Goal: Share content: Share content

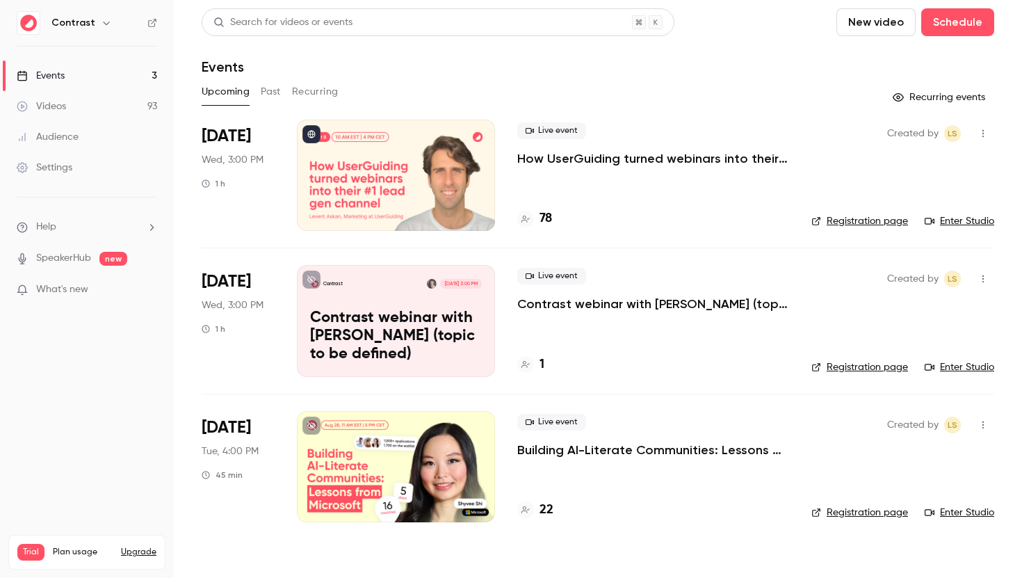
click at [792, 152] on li "[DATE] Wed, 3:00 PM 1 h Live event How UserGuiding turned webinars into their #…" at bounding box center [598, 184] width 793 height 128
click at [770, 159] on p "How UserGuiding turned webinars into their #1 lead gen channel" at bounding box center [653, 158] width 272 height 17
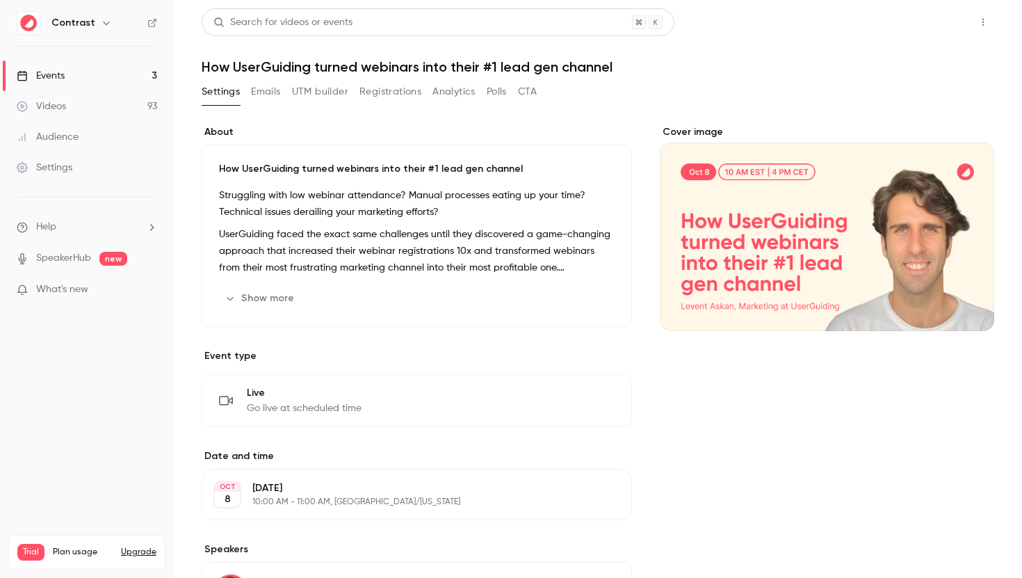
click at [931, 24] on button "Share" at bounding box center [933, 22] width 55 height 28
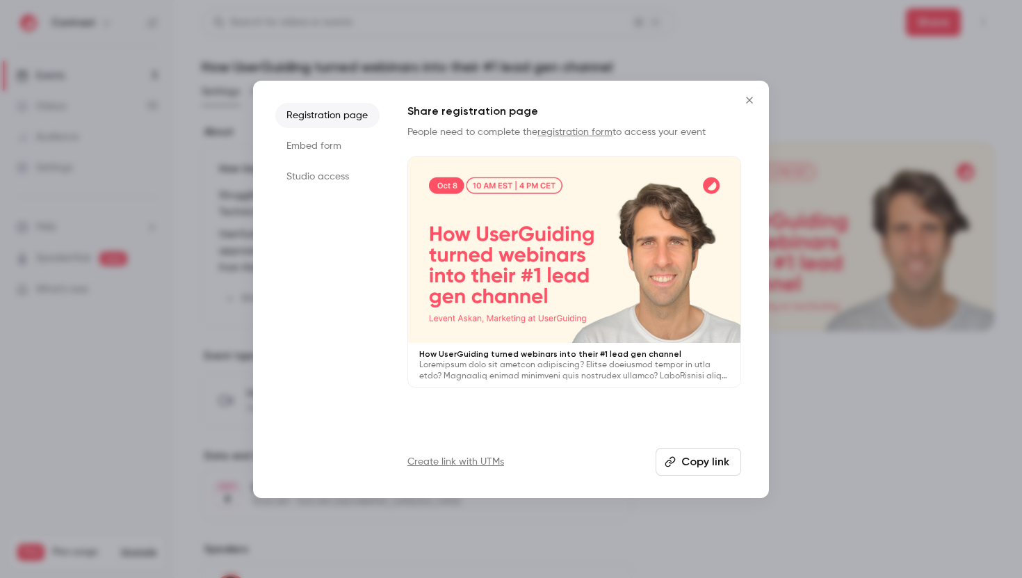
click at [328, 147] on li "Embed form" at bounding box center [327, 146] width 104 height 25
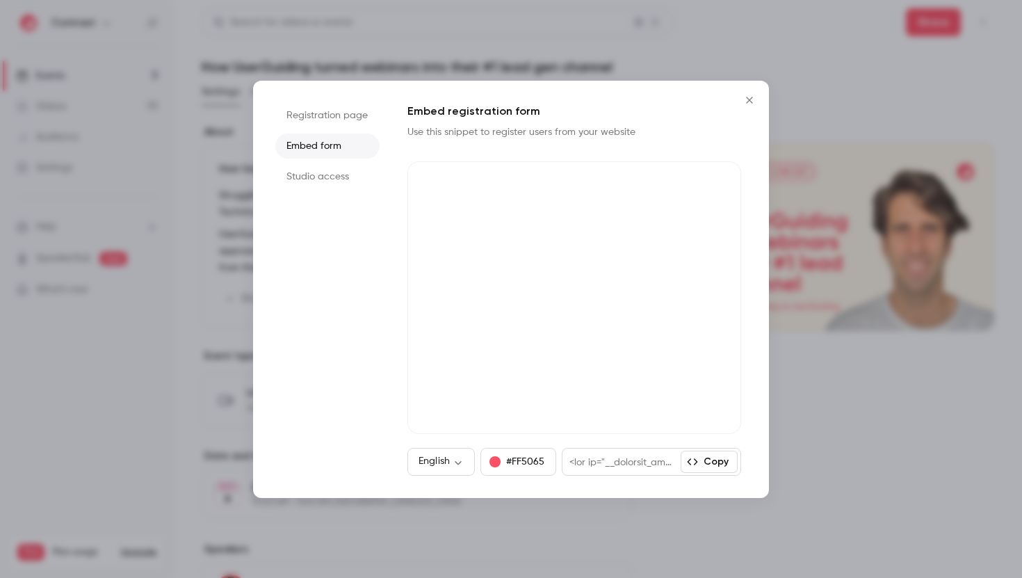
click at [332, 169] on li "Studio access" at bounding box center [327, 176] width 104 height 25
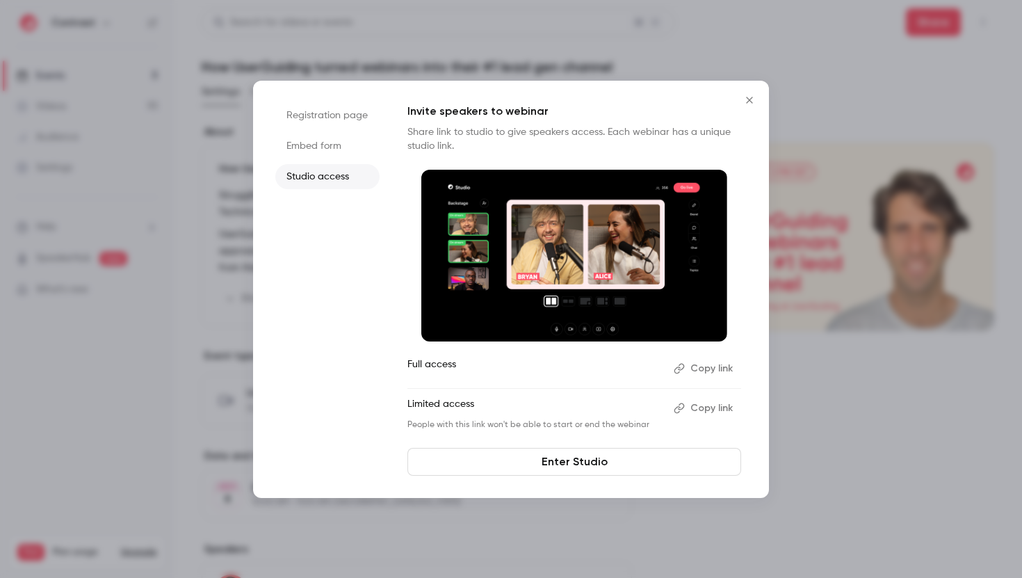
click at [324, 156] on li "Embed form" at bounding box center [327, 146] width 104 height 25
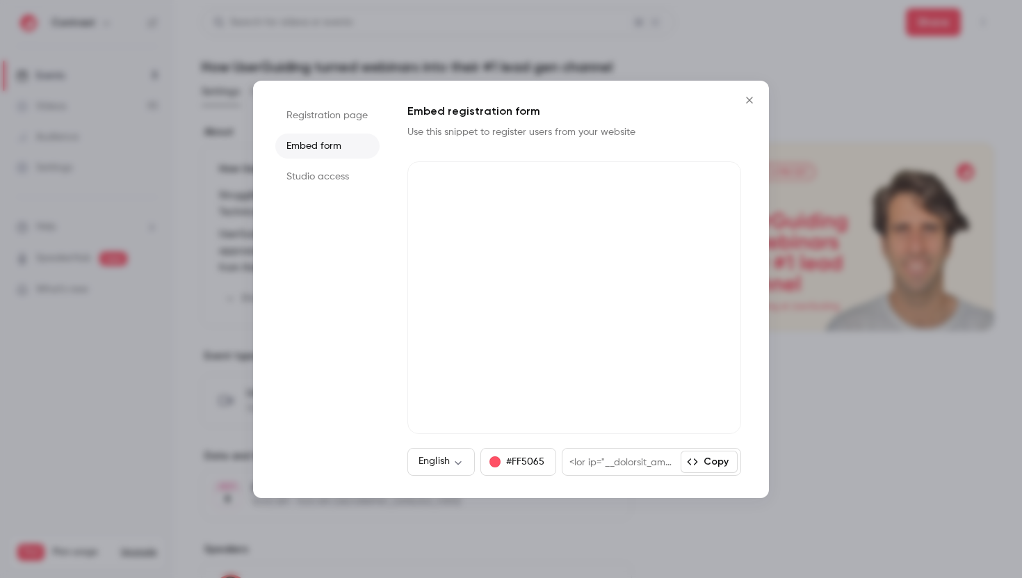
click at [327, 116] on li "Registration page" at bounding box center [327, 115] width 104 height 25
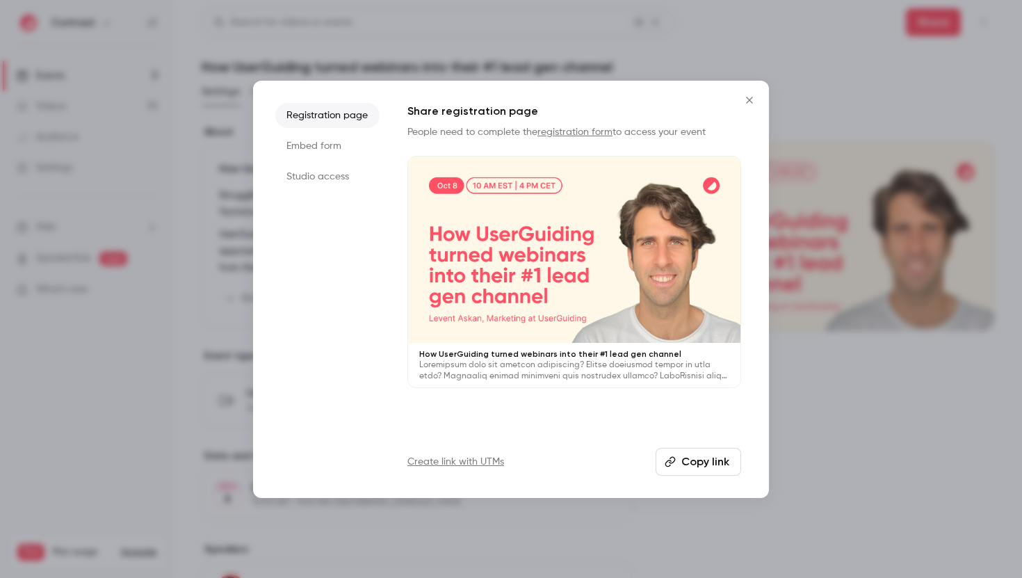
click at [329, 152] on li "Embed form" at bounding box center [327, 146] width 104 height 25
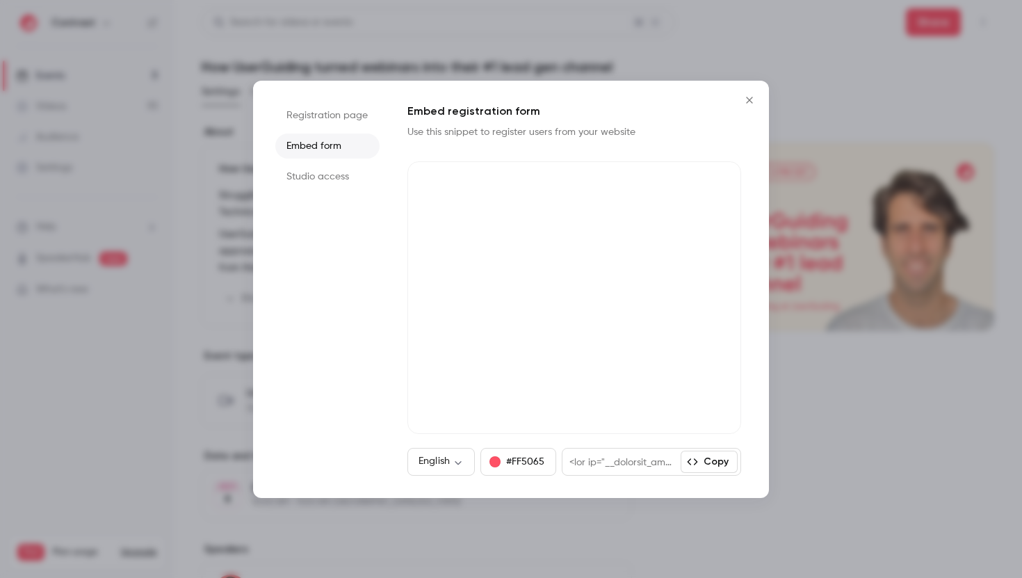
click at [345, 184] on li "Studio access" at bounding box center [327, 176] width 104 height 25
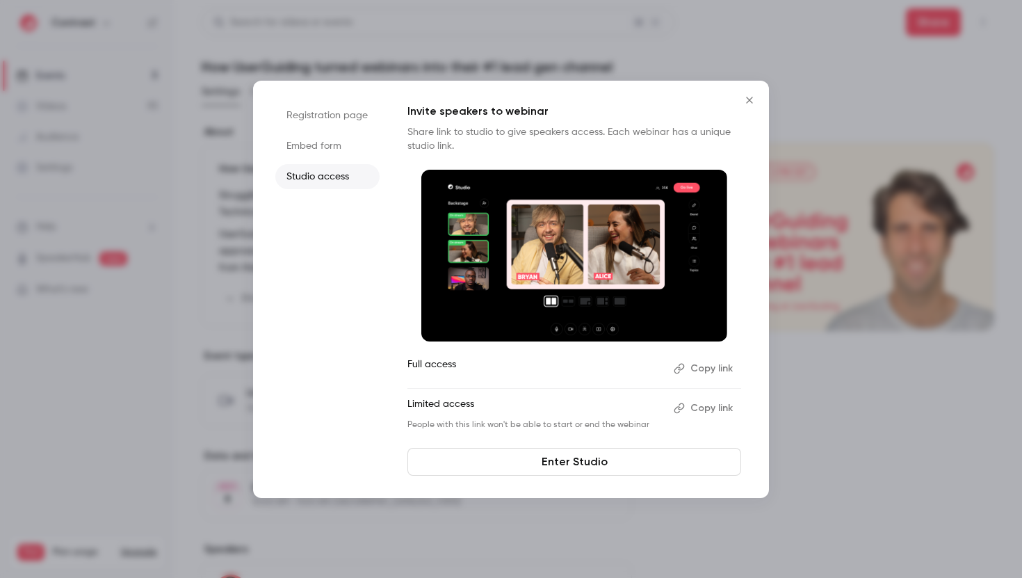
click at [314, 124] on li "Registration page" at bounding box center [327, 115] width 104 height 25
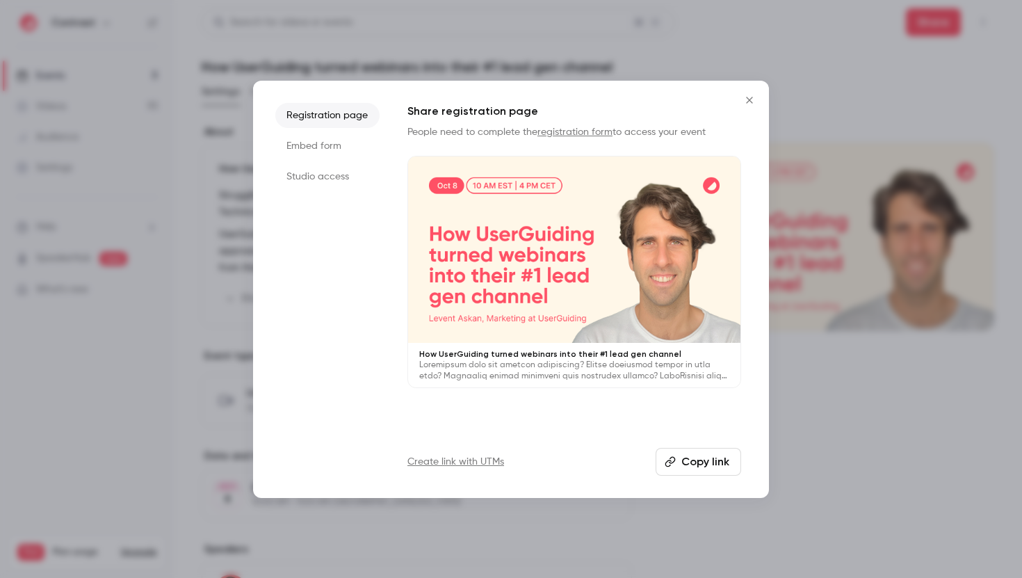
click at [316, 149] on li "Embed form" at bounding box center [327, 146] width 104 height 25
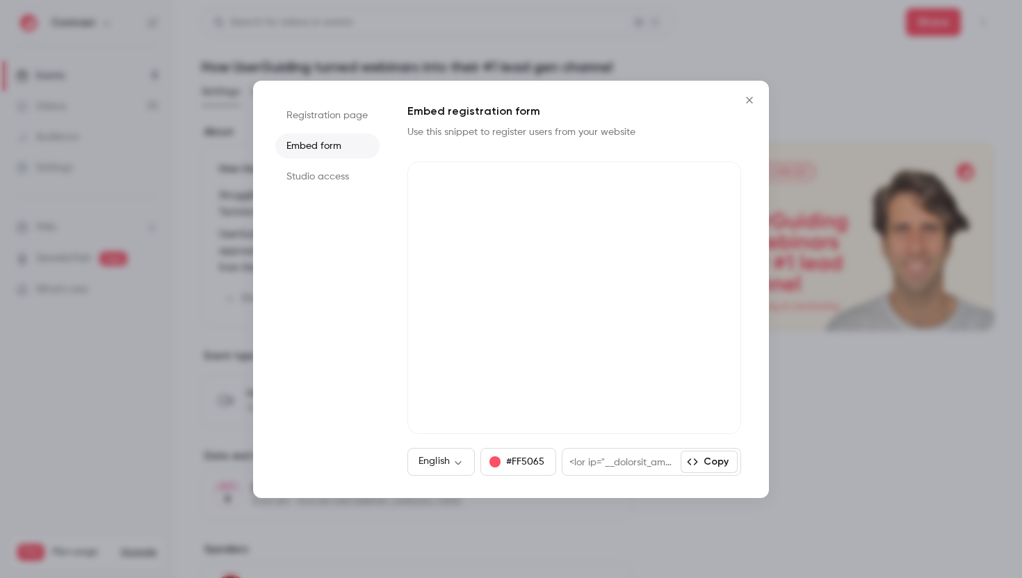
click at [317, 168] on li "Studio access" at bounding box center [327, 176] width 104 height 25
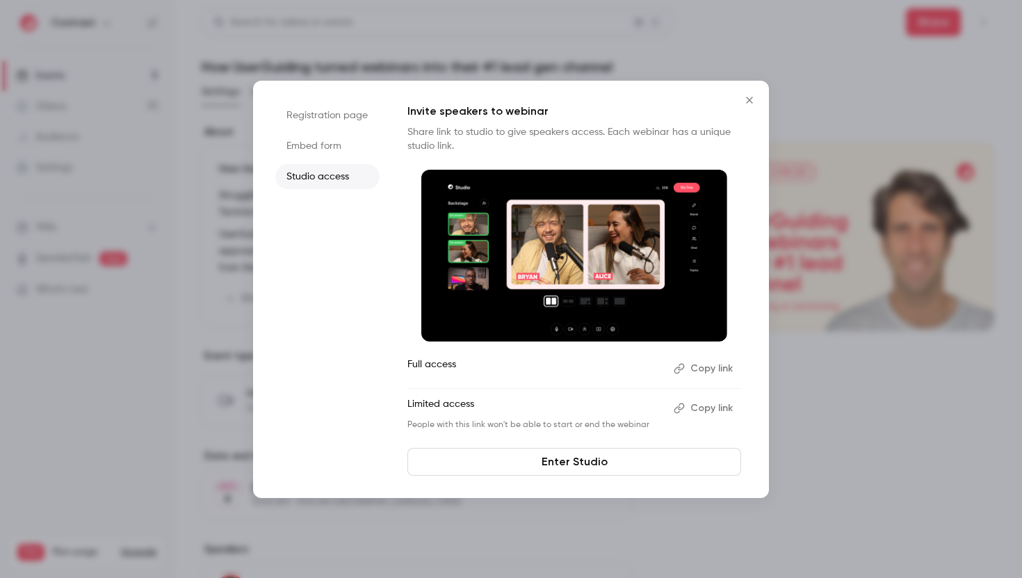
click at [326, 138] on li "Embed form" at bounding box center [327, 146] width 104 height 25
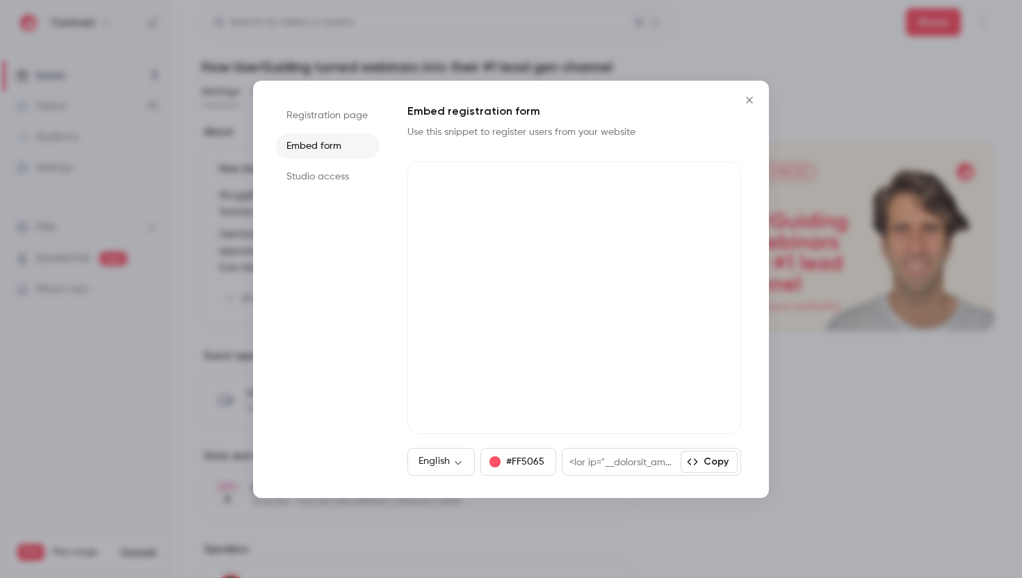
click at [343, 116] on li "Registration page" at bounding box center [327, 115] width 104 height 25
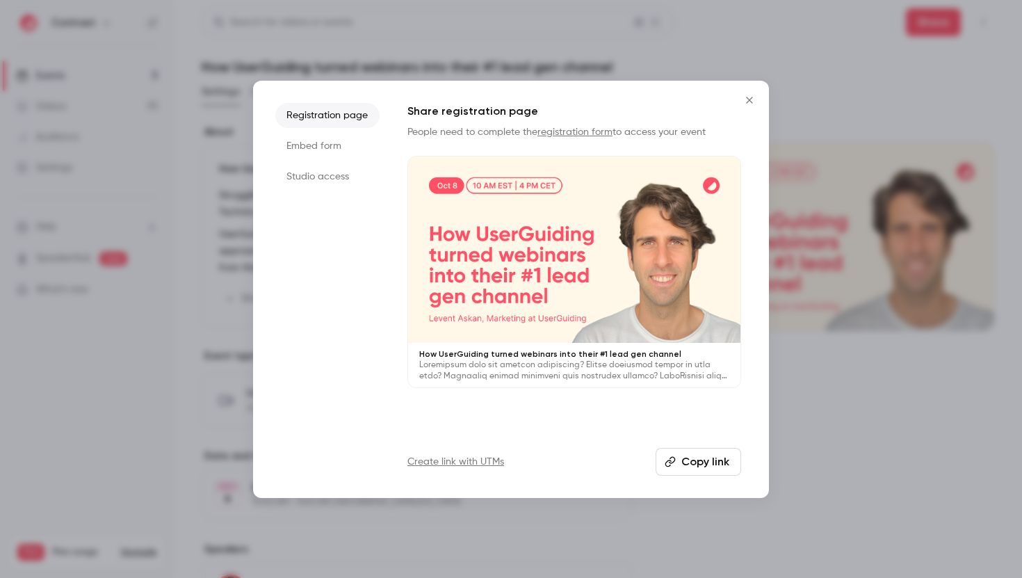
click at [336, 137] on li "Embed form" at bounding box center [327, 146] width 104 height 25
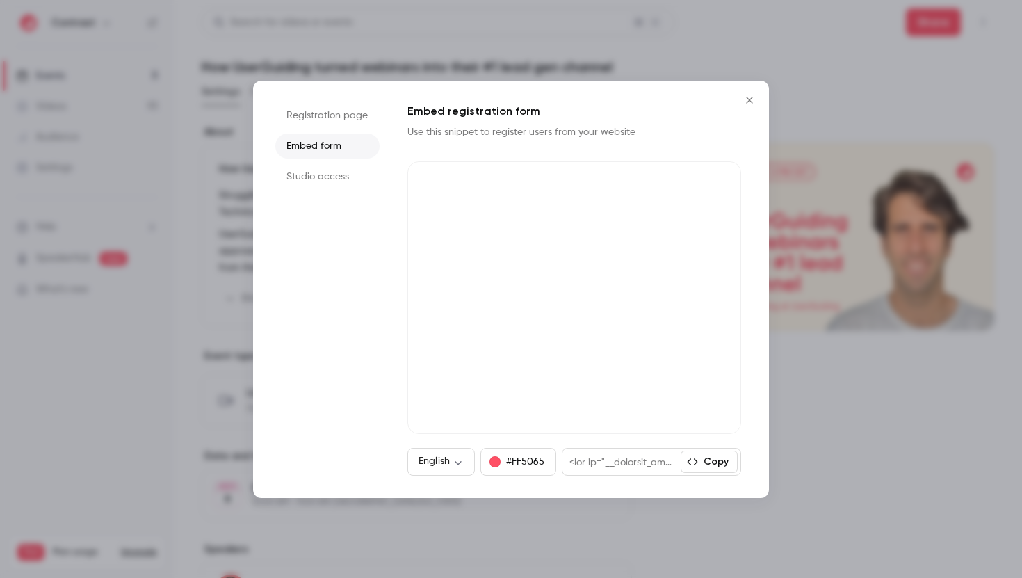
click at [335, 162] on ul "Registration page Embed form Studio access" at bounding box center [327, 289] width 104 height 373
click at [329, 175] on li "Studio access" at bounding box center [327, 176] width 104 height 25
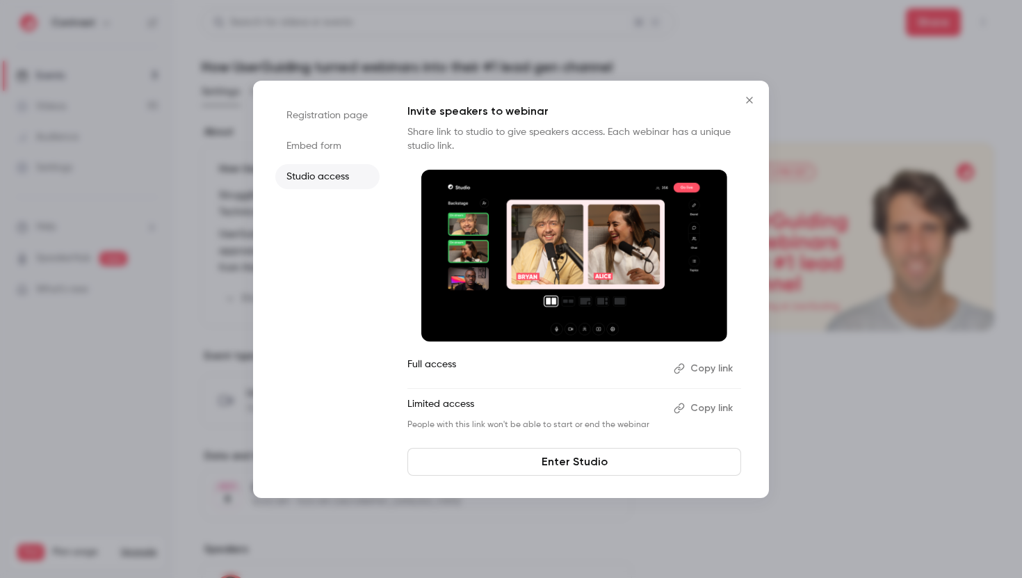
click at [342, 116] on li "Registration page" at bounding box center [327, 115] width 104 height 25
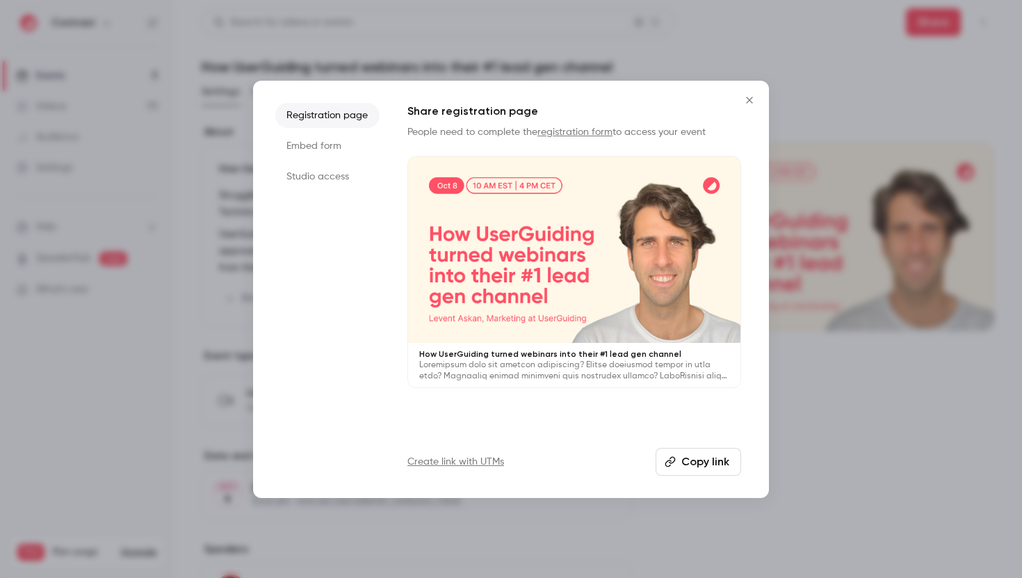
click at [335, 141] on li "Embed form" at bounding box center [327, 146] width 104 height 25
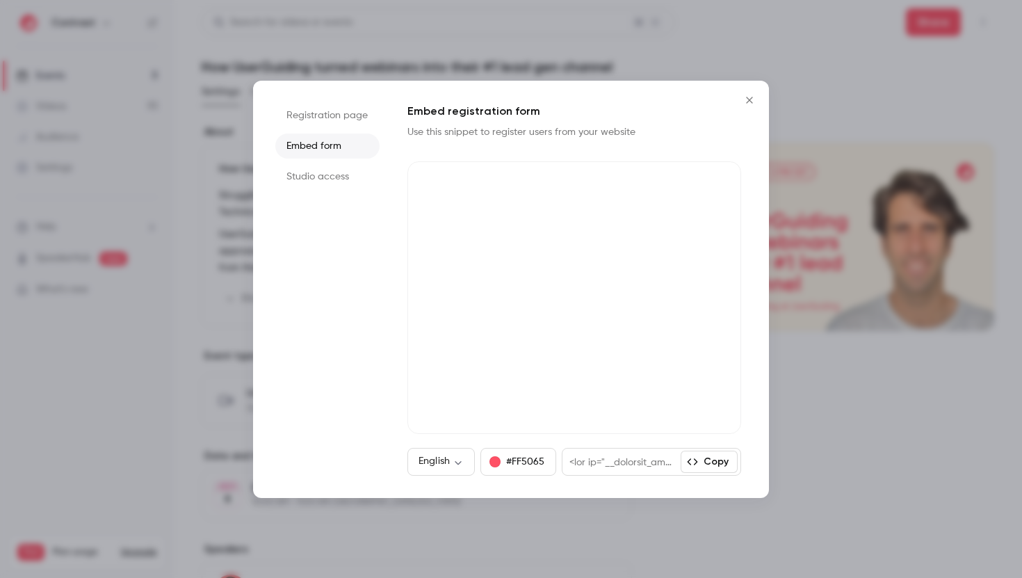
click at [351, 161] on ul "Registration page Embed form Studio access" at bounding box center [327, 289] width 104 height 373
click at [346, 184] on li "Studio access" at bounding box center [327, 176] width 104 height 25
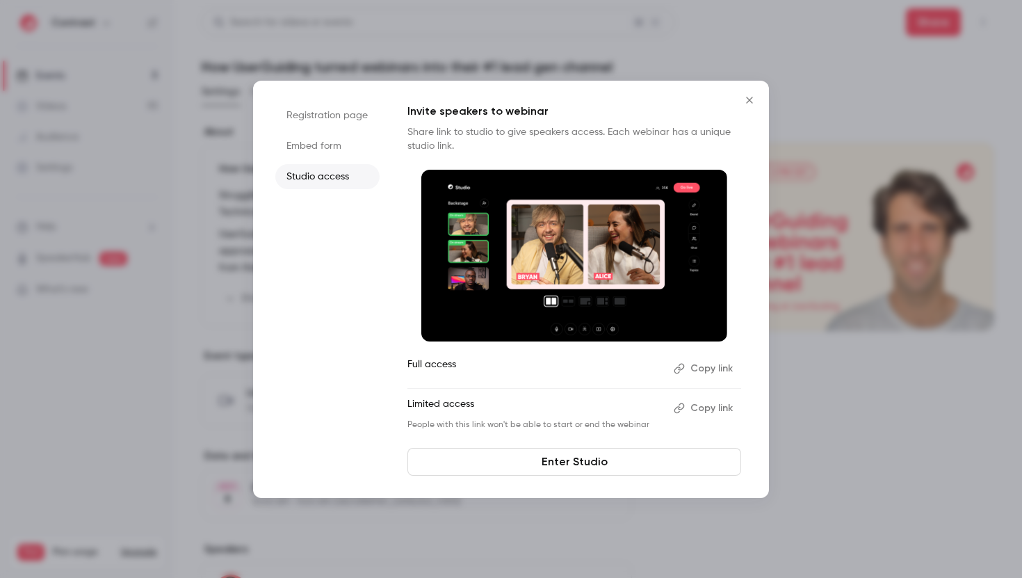
click at [380, 243] on div "Registration page Embed form Studio access Invite speakers to webinar Share lin…" at bounding box center [511, 289] width 516 height 417
click at [348, 115] on li "Registration page" at bounding box center [327, 115] width 104 height 25
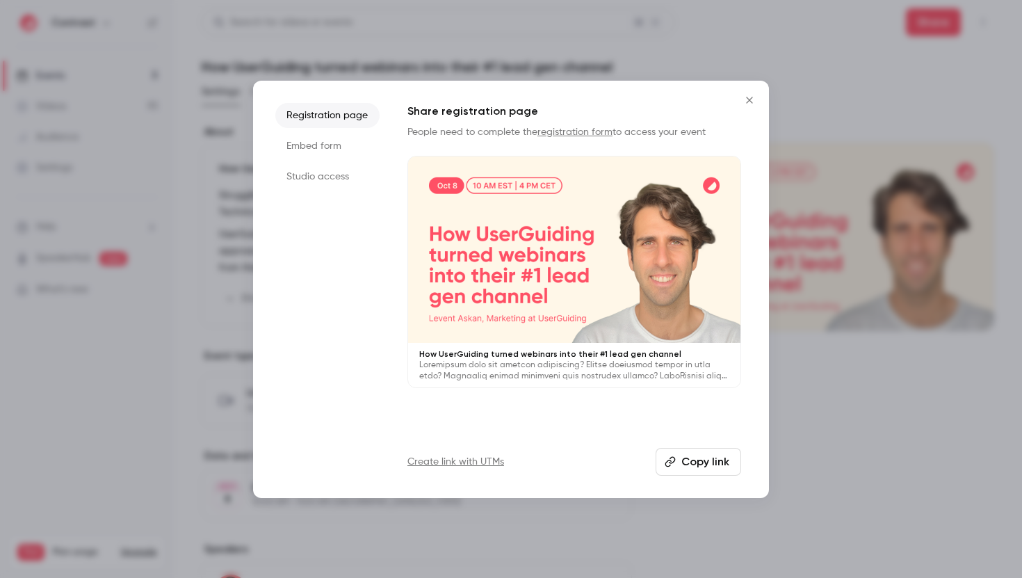
click at [332, 175] on li "Studio access" at bounding box center [327, 176] width 104 height 25
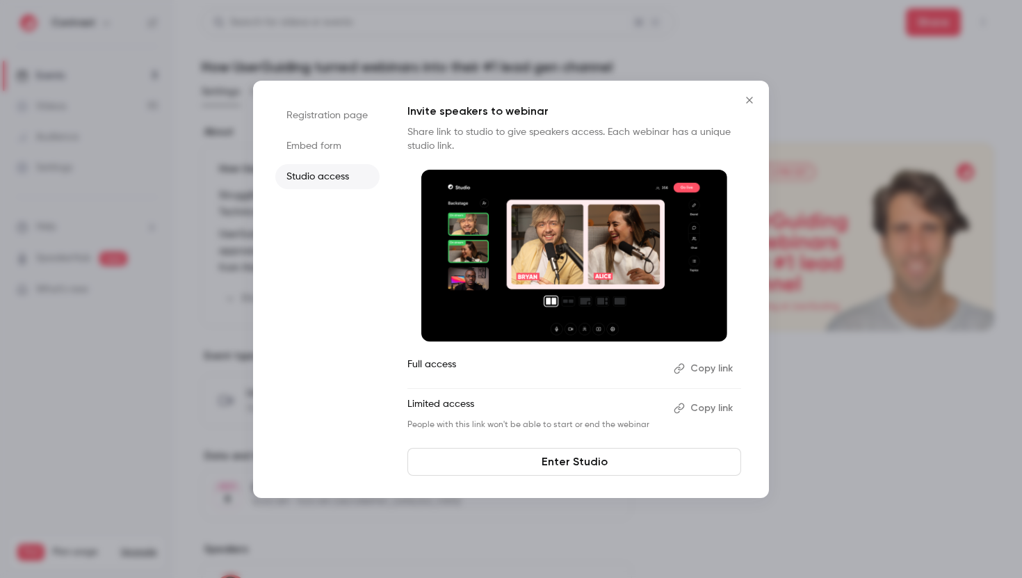
click at [335, 241] on ul "Registration page Embed form Studio access" at bounding box center [327, 289] width 104 height 373
click at [365, 223] on ul "Registration page Embed form Studio access" at bounding box center [327, 289] width 104 height 373
click at [372, 121] on li "Registration page" at bounding box center [327, 115] width 104 height 25
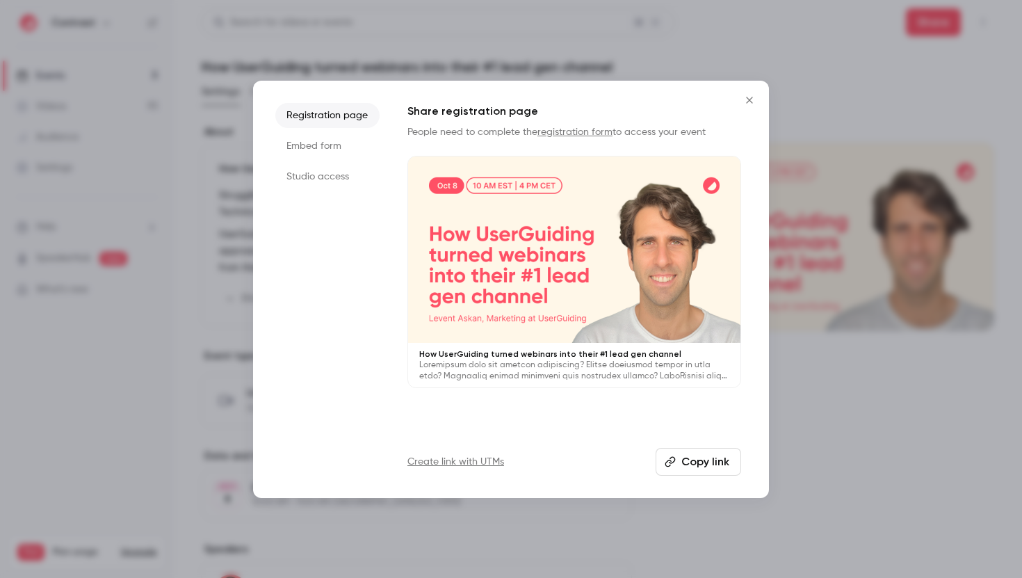
click at [348, 184] on li "Studio access" at bounding box center [327, 176] width 104 height 25
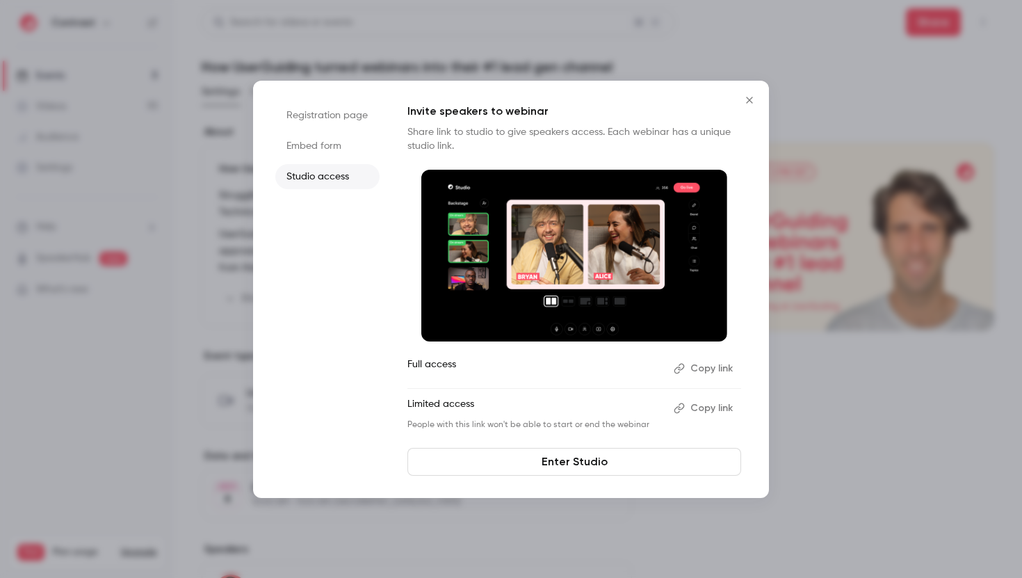
click at [358, 111] on li "Registration page" at bounding box center [327, 115] width 104 height 25
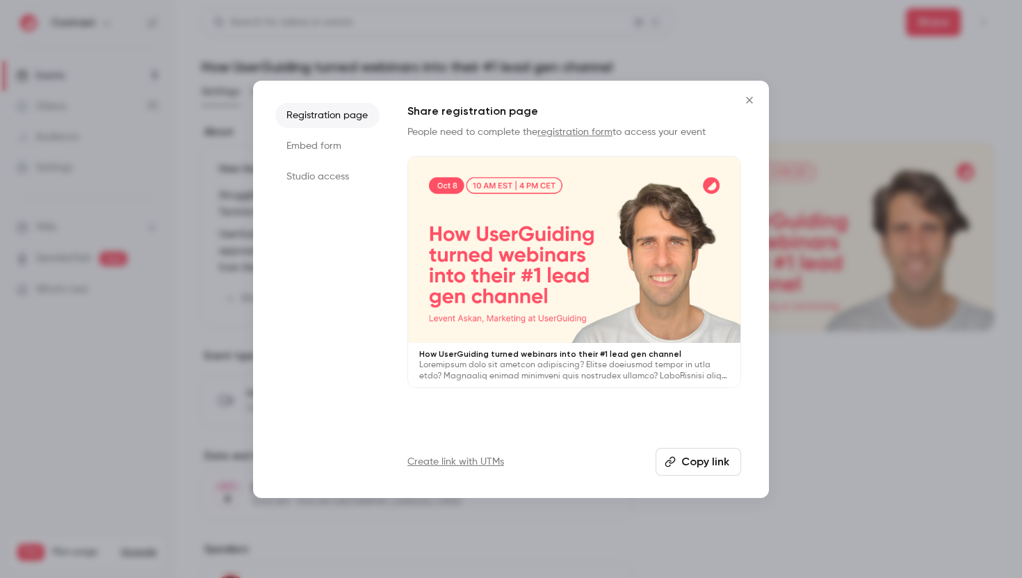
click at [355, 182] on li "Studio access" at bounding box center [327, 176] width 104 height 25
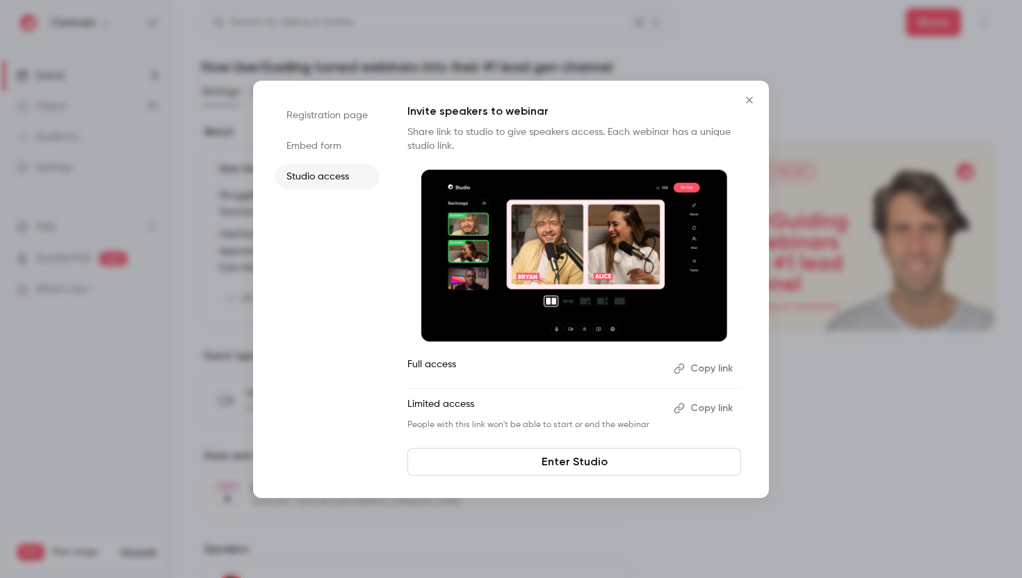
click at [347, 145] on li "Embed form" at bounding box center [327, 146] width 104 height 25
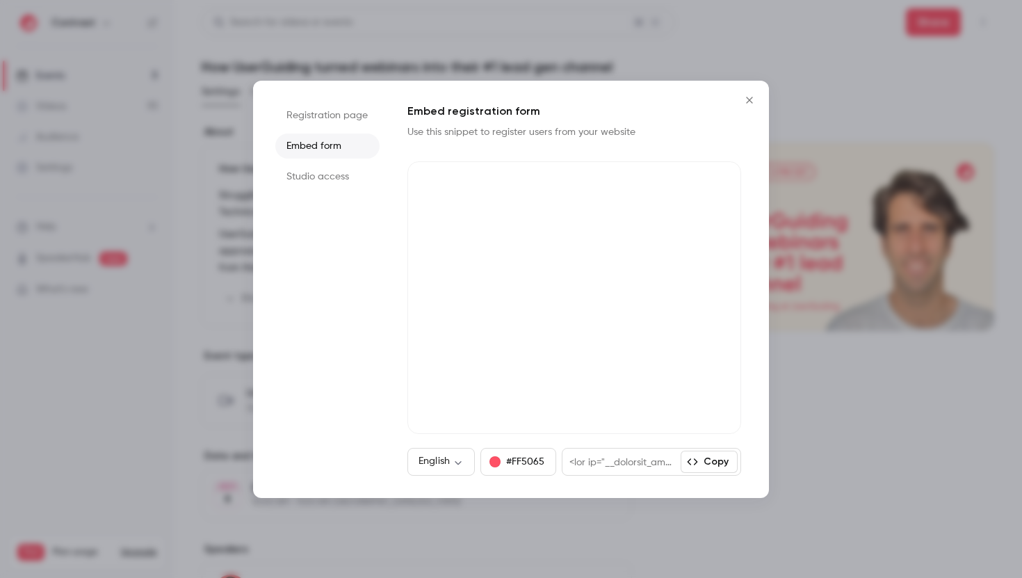
click at [349, 201] on ul "Registration page Embed form Studio access" at bounding box center [327, 289] width 104 height 373
click at [336, 116] on li "Registration page" at bounding box center [327, 115] width 104 height 25
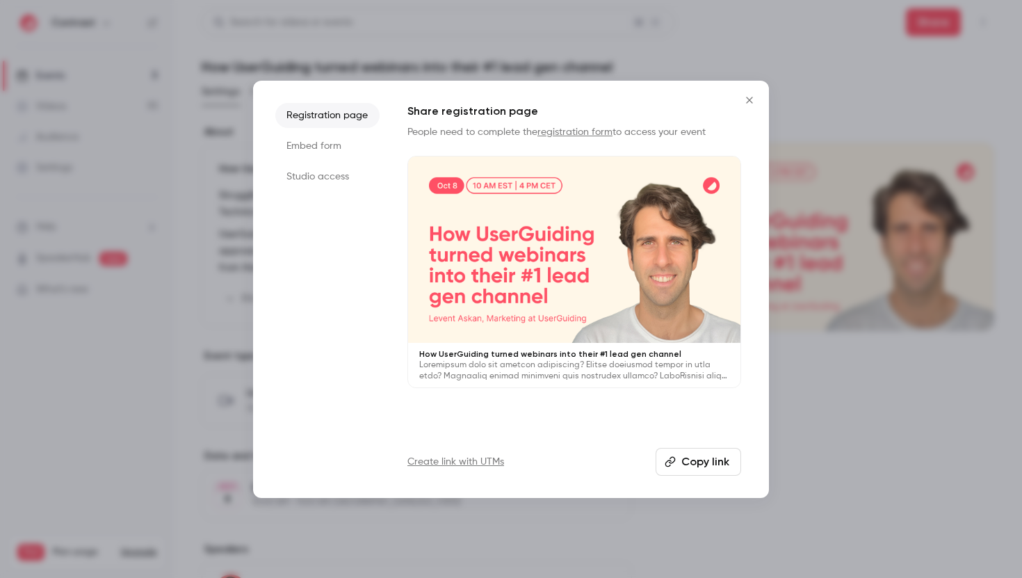
drag, startPoint x: 241, startPoint y: 153, endPoint x: 369, endPoint y: 221, distance: 144.4
click at [369, 221] on div "Registration page Embed form Studio access Share registration page People need …" at bounding box center [511, 289] width 1022 height 578
drag, startPoint x: 486, startPoint y: 111, endPoint x: 522, endPoint y: 111, distance: 35.5
click at [440, 104] on h1 "Share registration page" at bounding box center [575, 111] width 334 height 17
click at [531, 111] on h1 "Share registration page" at bounding box center [575, 111] width 334 height 17
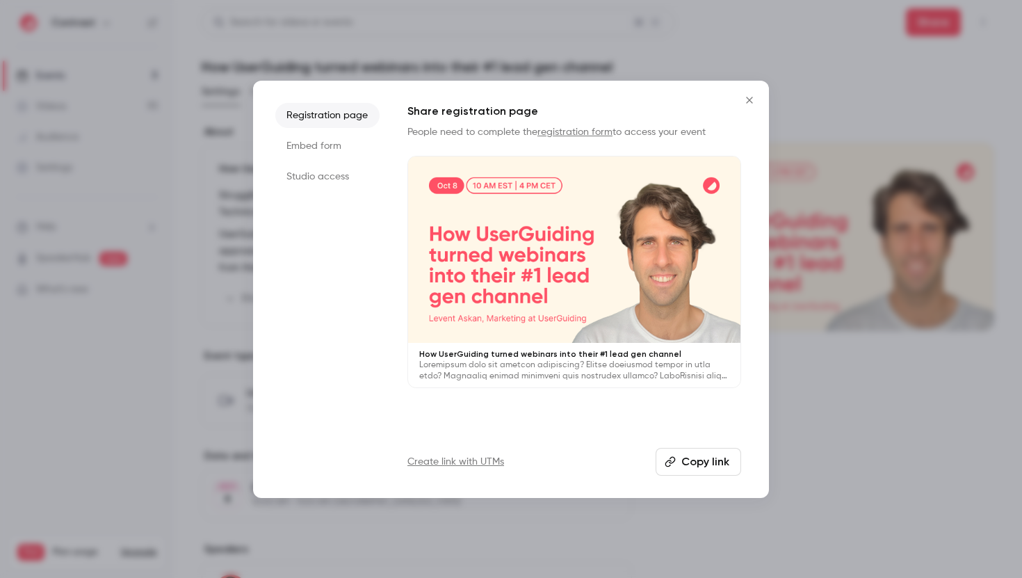
drag, startPoint x: 547, startPoint y: 111, endPoint x: 527, endPoint y: 113, distance: 20.2
click at [527, 113] on h1 "Share registration page" at bounding box center [575, 111] width 334 height 17
drag, startPoint x: 741, startPoint y: 144, endPoint x: 480, endPoint y: 107, distance: 263.4
click at [480, 107] on div "Share registration page People need to complete the registration form to access…" at bounding box center [575, 246] width 334 height 286
click at [483, 108] on h1 "Share registration page" at bounding box center [575, 111] width 334 height 17
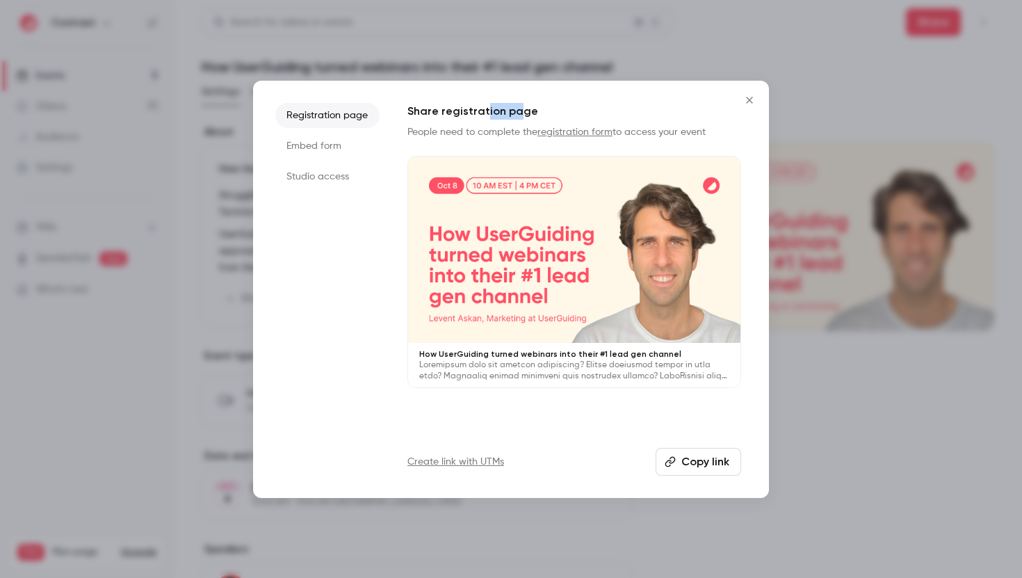
drag, startPoint x: 483, startPoint y: 108, endPoint x: 517, endPoint y: 108, distance: 34.1
click at [517, 108] on h1 "Share registration page" at bounding box center [575, 111] width 334 height 17
click at [565, 109] on h1 "Share registration page" at bounding box center [575, 111] width 334 height 17
click at [348, 149] on li "Embed form" at bounding box center [327, 146] width 104 height 25
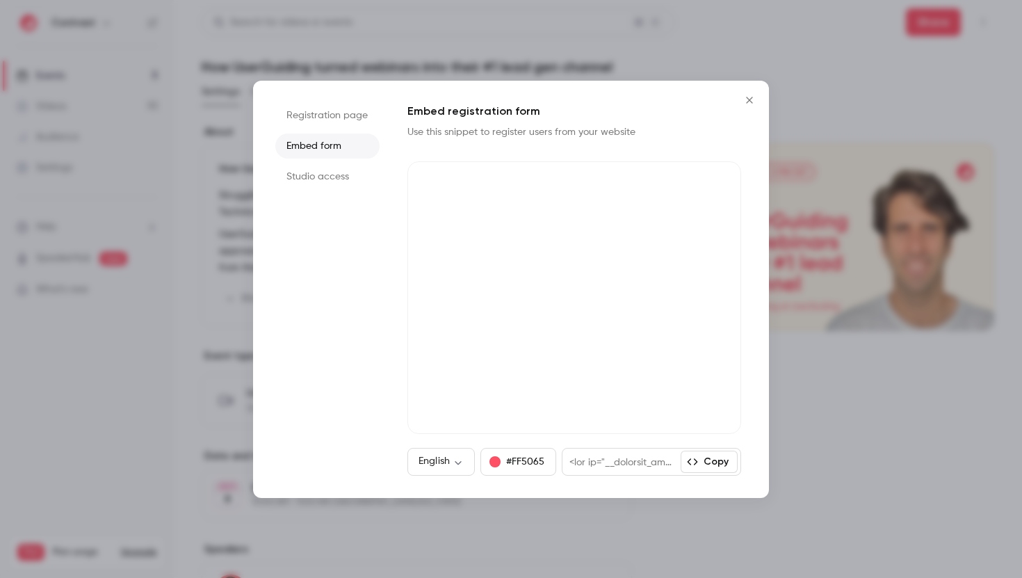
click at [337, 172] on li "Studio access" at bounding box center [327, 176] width 104 height 25
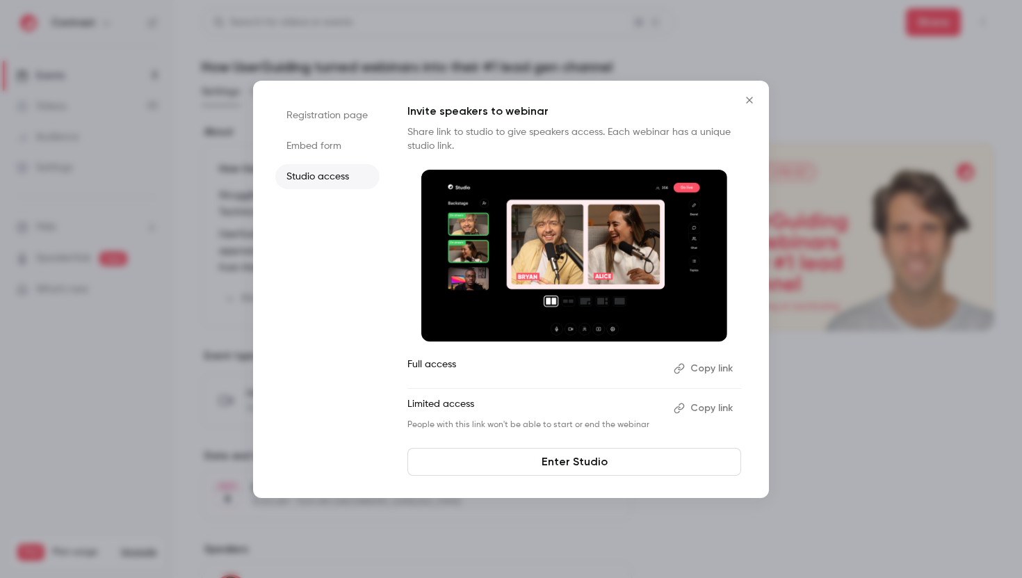
click at [335, 145] on li "Embed form" at bounding box center [327, 146] width 104 height 25
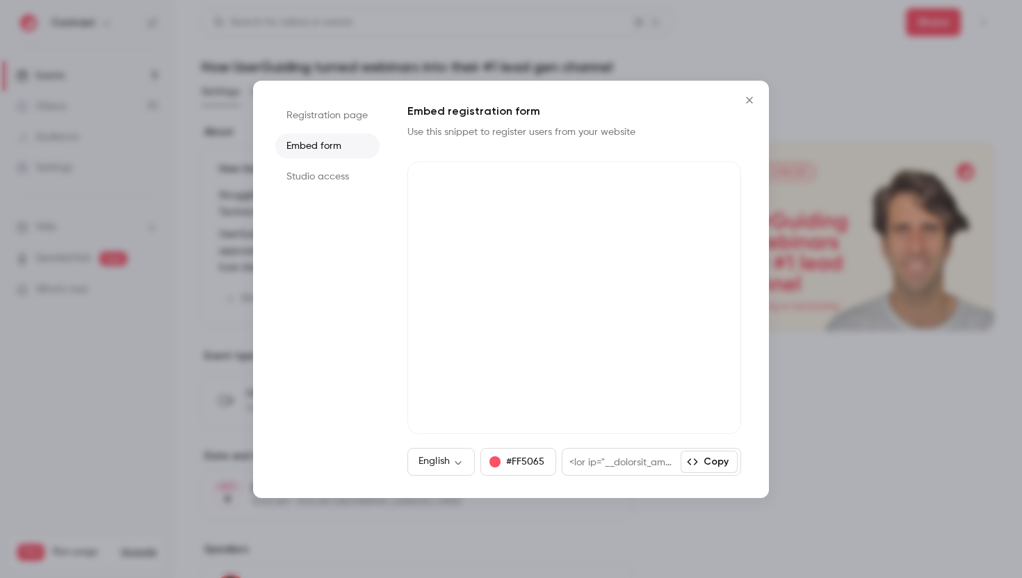
click at [339, 181] on li "Studio access" at bounding box center [327, 176] width 104 height 25
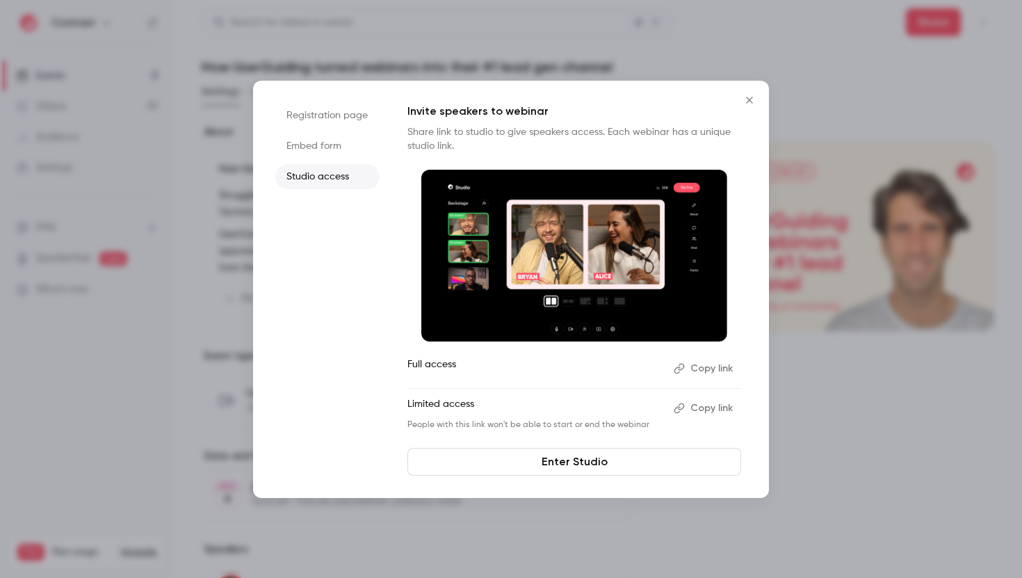
click at [360, 121] on li "Registration page" at bounding box center [327, 115] width 104 height 25
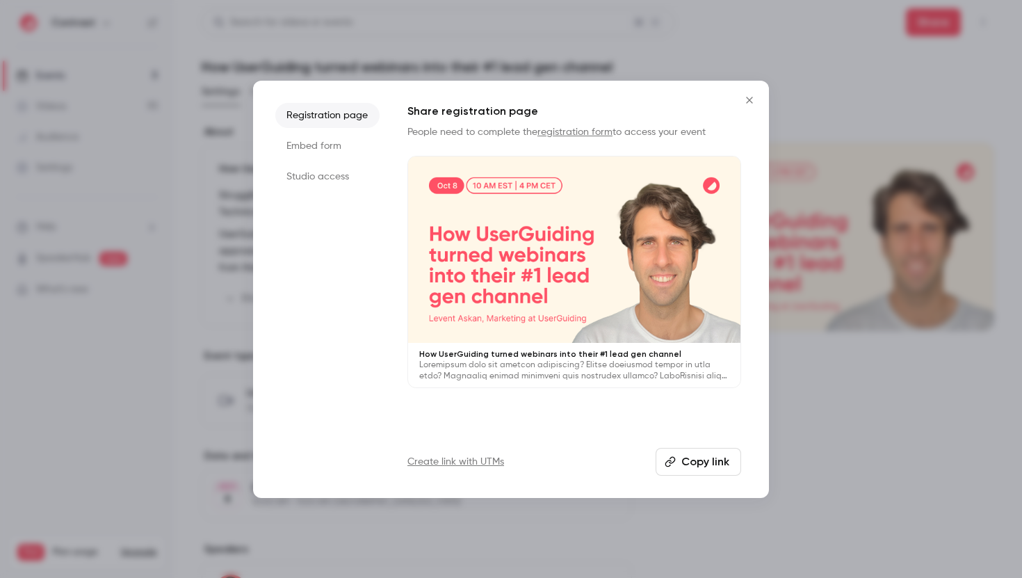
click at [348, 150] on li "Embed form" at bounding box center [327, 146] width 104 height 25
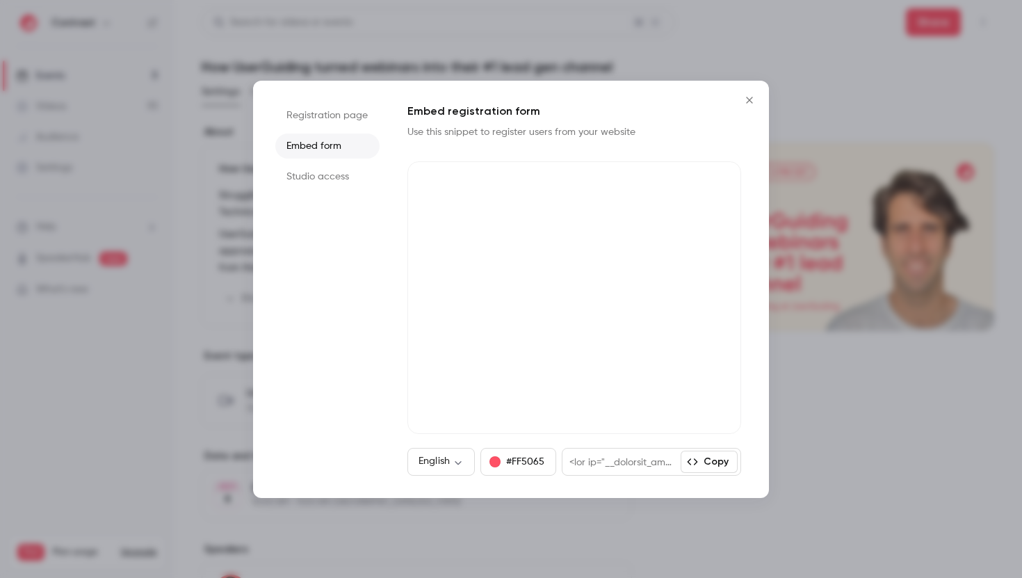
click at [349, 184] on li "Studio access" at bounding box center [327, 176] width 104 height 25
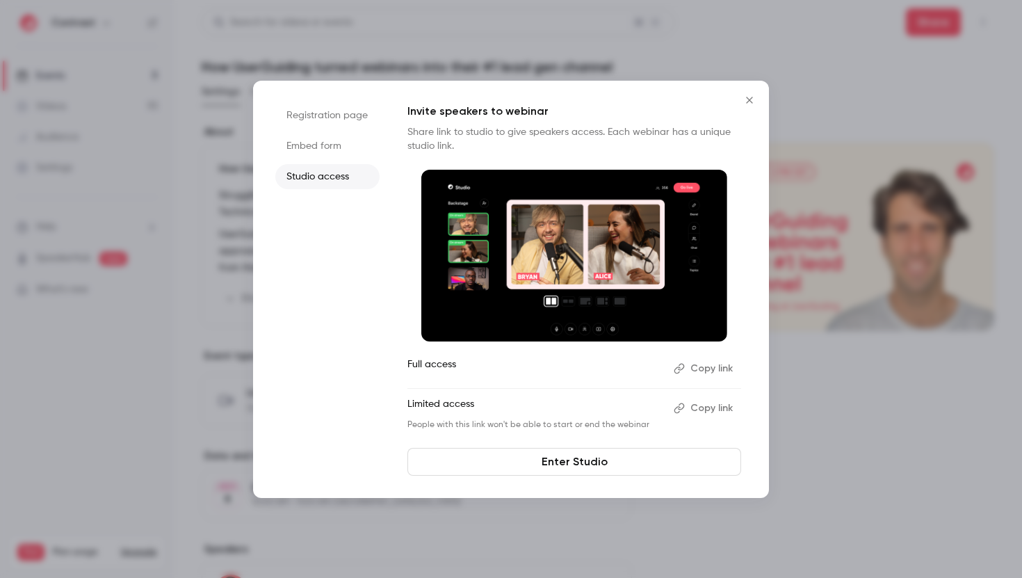
click at [332, 290] on ul "Registration page Embed form Studio access" at bounding box center [327, 289] width 104 height 373
click at [354, 141] on li "Embed form" at bounding box center [327, 146] width 104 height 25
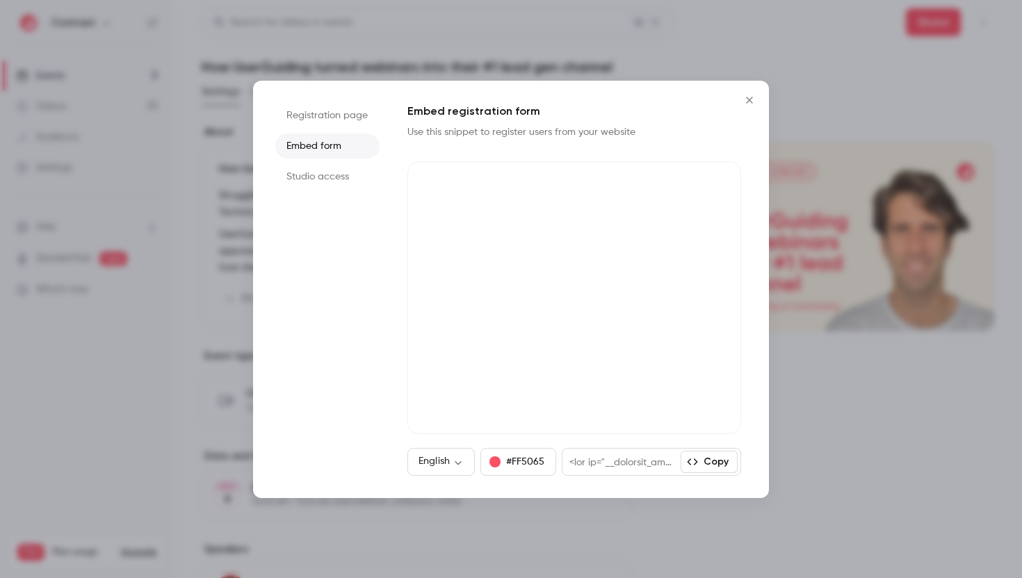
drag, startPoint x: 359, startPoint y: 118, endPoint x: 396, endPoint y: 106, distance: 38.7
click at [361, 118] on li "Registration page" at bounding box center [327, 115] width 104 height 25
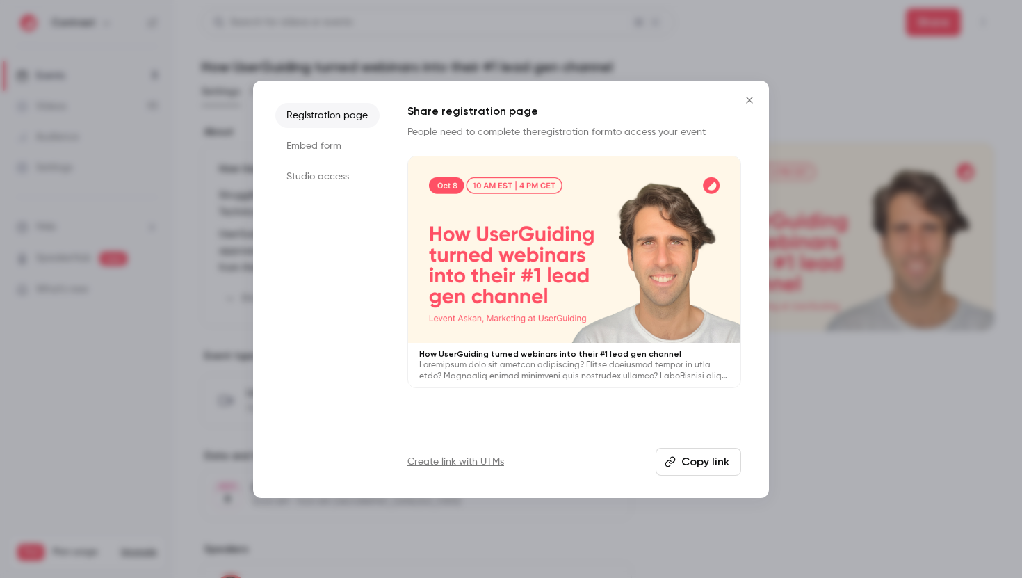
click at [748, 93] on button "Close" at bounding box center [750, 100] width 28 height 28
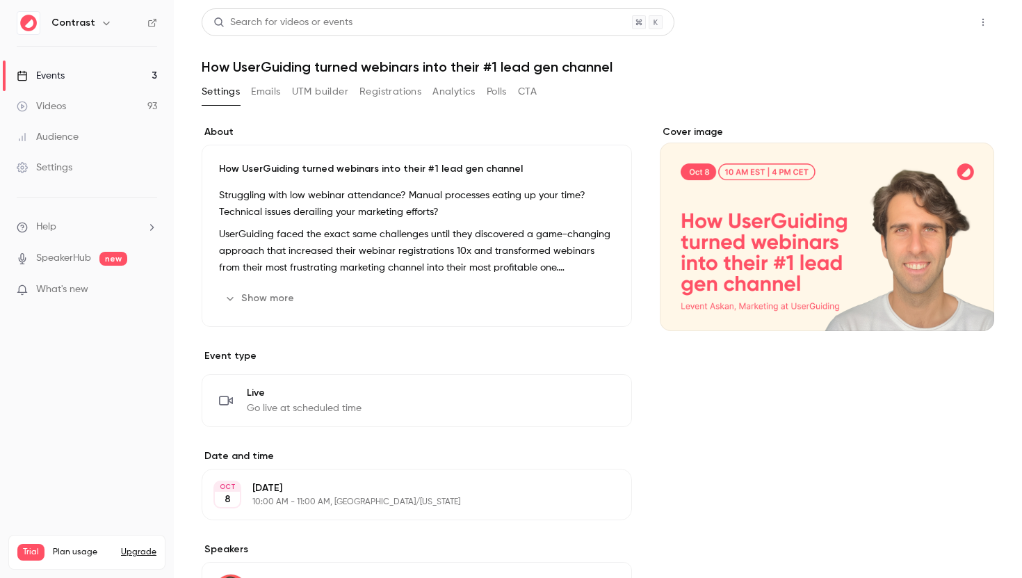
click at [924, 17] on button "Share" at bounding box center [933, 22] width 55 height 28
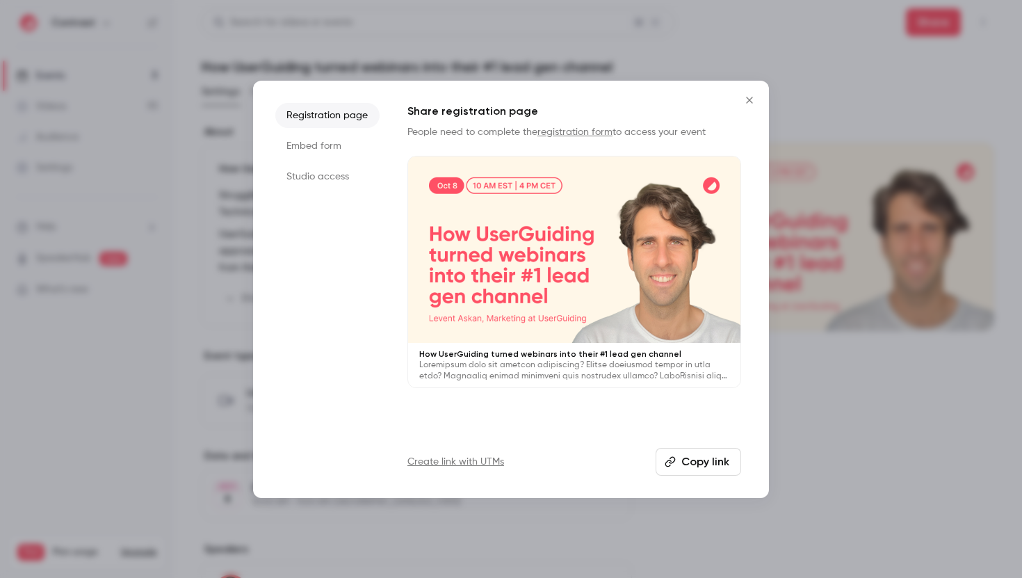
drag, startPoint x: 349, startPoint y: 258, endPoint x: 713, endPoint y: 118, distance: 390.0
click at [369, 241] on ul "Registration page Embed form Studio access" at bounding box center [327, 289] width 104 height 373
click at [745, 100] on icon "Close" at bounding box center [749, 100] width 17 height 11
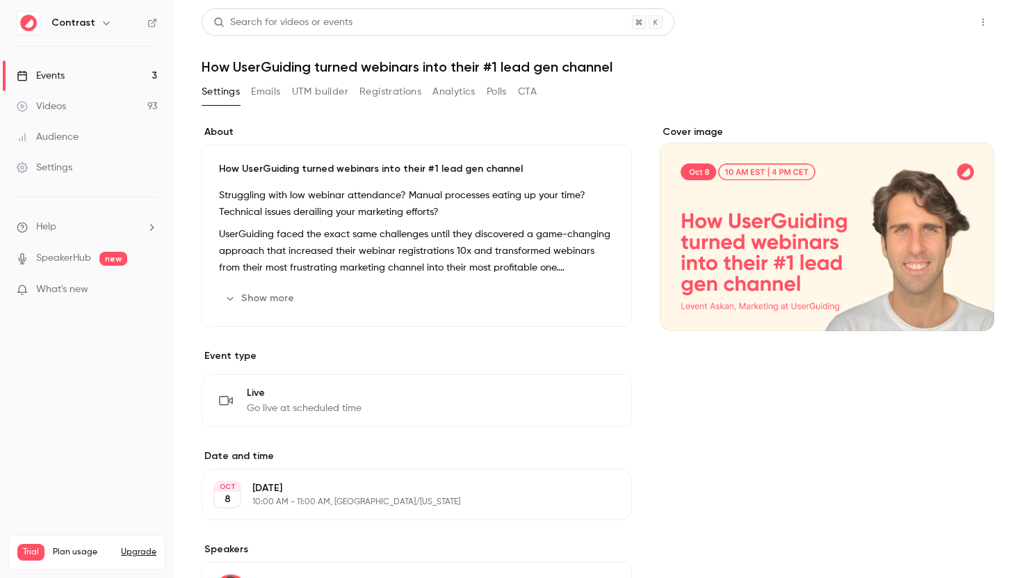
click at [933, 26] on button "Share" at bounding box center [933, 22] width 55 height 28
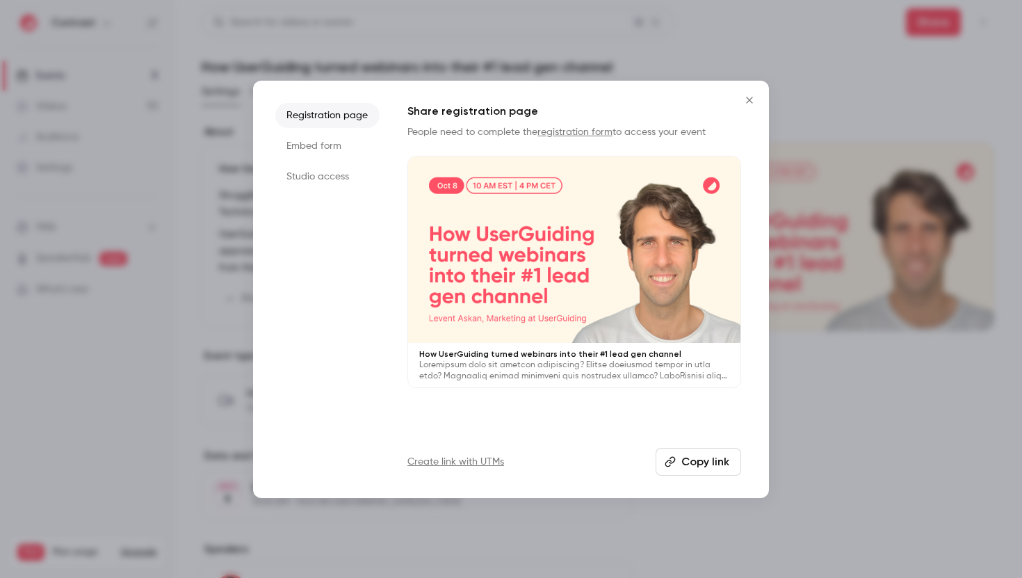
drag, startPoint x: 376, startPoint y: 213, endPoint x: 369, endPoint y: 184, distance: 30.0
click at [374, 209] on ul "Registration page Embed form Studio access" at bounding box center [327, 289] width 104 height 373
drag, startPoint x: 275, startPoint y: 137, endPoint x: 354, endPoint y: 156, distance: 81.0
click at [354, 156] on div "Registration page Embed form Studio access Share registration page People need …" at bounding box center [511, 289] width 516 height 417
drag, startPoint x: 311, startPoint y: 246, endPoint x: 321, endPoint y: 263, distance: 19.7
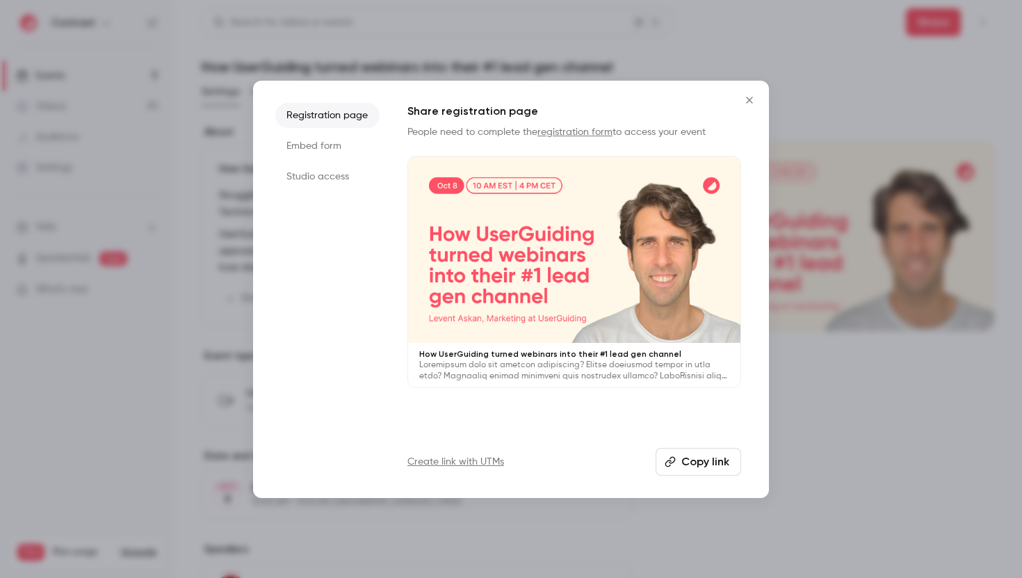
click at [311, 246] on ul "Registration page Embed form Studio access" at bounding box center [327, 289] width 104 height 373
click at [362, 200] on ul "Registration page Embed form Studio access" at bounding box center [327, 289] width 104 height 373
drag, startPoint x: 274, startPoint y: 90, endPoint x: 373, endPoint y: 114, distance: 101.7
click at [373, 114] on div "Registration page Embed form Studio access Share registration page People need …" at bounding box center [511, 289] width 516 height 417
drag, startPoint x: 275, startPoint y: 196, endPoint x: 307, endPoint y: 170, distance: 41.5
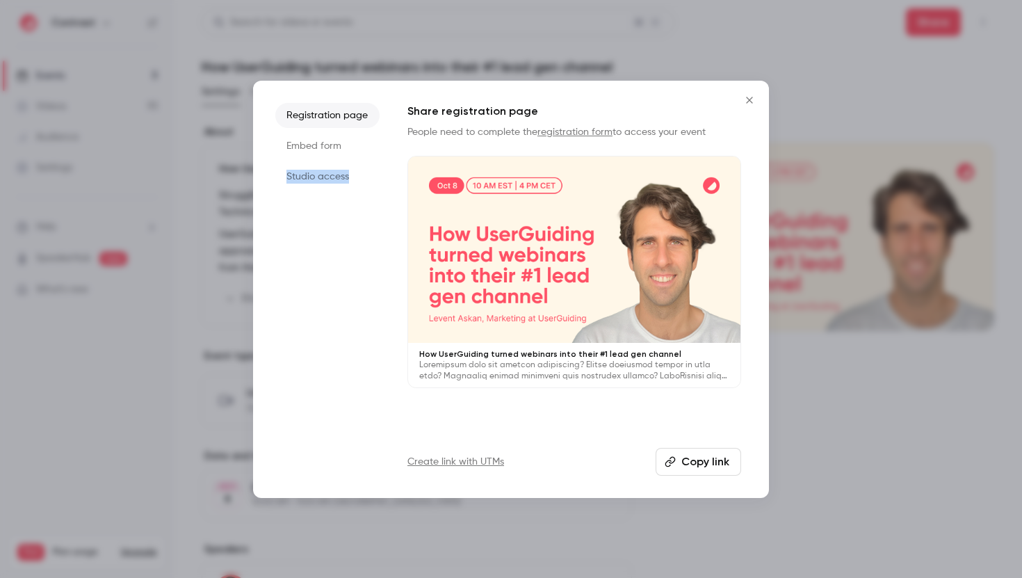
click at [301, 168] on ul "Registration page Embed form Studio access" at bounding box center [327, 289] width 104 height 373
click at [358, 195] on ul "Registration page Embed form Studio access" at bounding box center [327, 289] width 104 height 373
drag, startPoint x: 345, startPoint y: 182, endPoint x: 282, endPoint y: 134, distance: 78.9
click at [284, 150] on ul "Registration page Embed form Studio access" at bounding box center [327, 289] width 104 height 373
drag, startPoint x: 278, startPoint y: 90, endPoint x: 368, endPoint y: 136, distance: 101.4
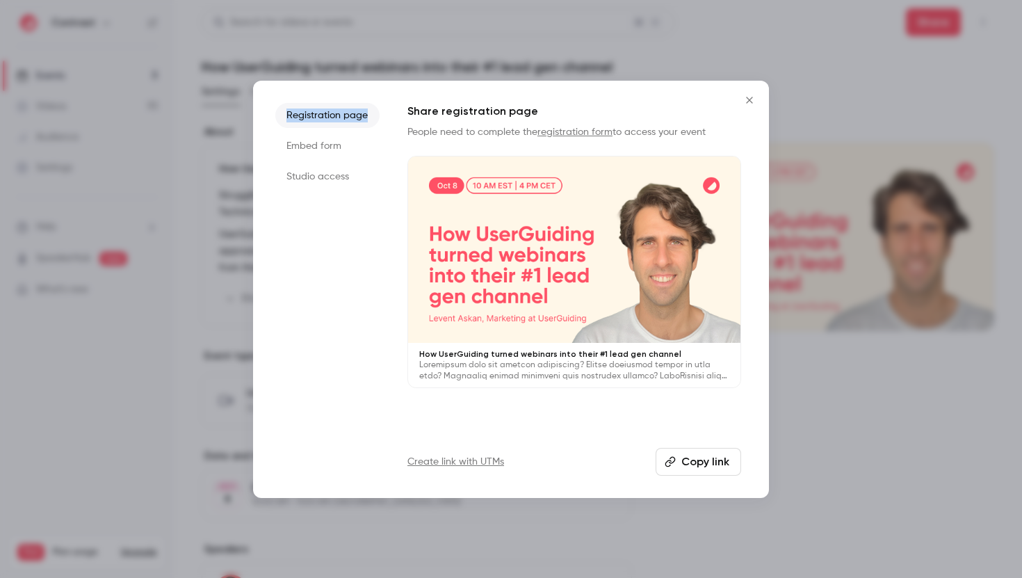
click at [390, 125] on div "Registration page Embed form Studio access Share registration page People need …" at bounding box center [511, 289] width 516 height 417
click at [330, 211] on ul "Registration page Embed form Studio access" at bounding box center [327, 289] width 104 height 373
click at [338, 107] on li "Registration page" at bounding box center [327, 115] width 104 height 25
click at [364, 118] on li "Registration page" at bounding box center [327, 115] width 104 height 25
click at [324, 172] on li "Studio access" at bounding box center [327, 176] width 104 height 25
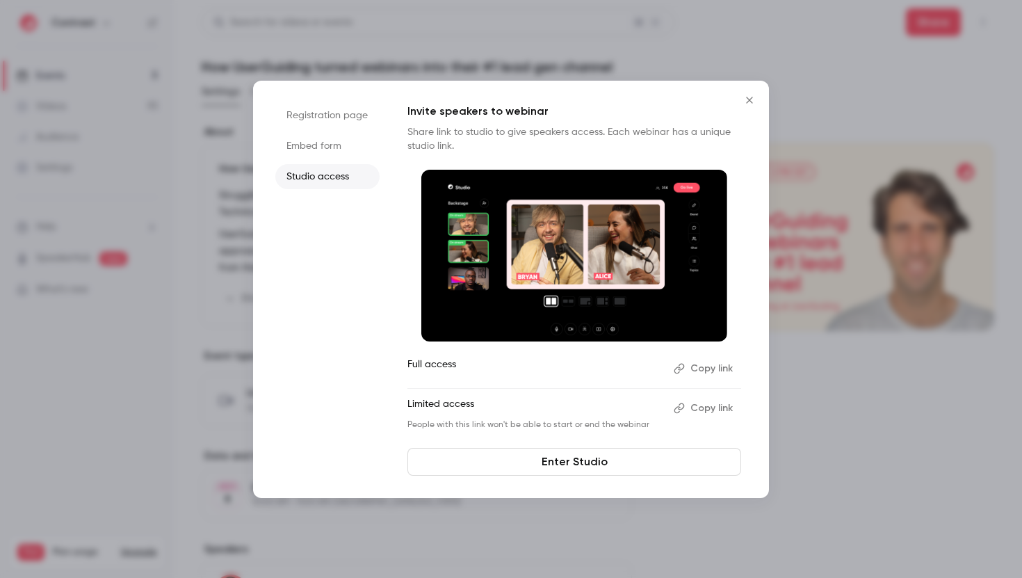
click at [340, 116] on li "Registration page" at bounding box center [327, 115] width 104 height 25
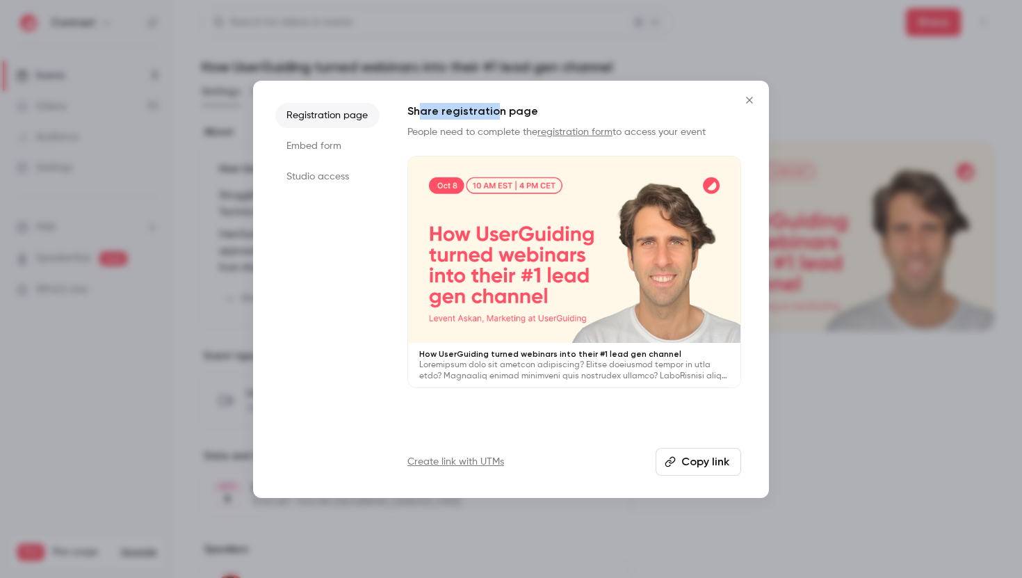
drag, startPoint x: 422, startPoint y: 113, endPoint x: 490, endPoint y: 112, distance: 68.9
click at [490, 112] on h1 "Share registration page" at bounding box center [575, 111] width 334 height 17
click at [490, 114] on h1 "Share registration page" at bounding box center [575, 111] width 334 height 17
drag, startPoint x: 559, startPoint y: 113, endPoint x: 472, endPoint y: 106, distance: 87.2
click at [472, 106] on h1 "Share registration page" at bounding box center [575, 111] width 334 height 17
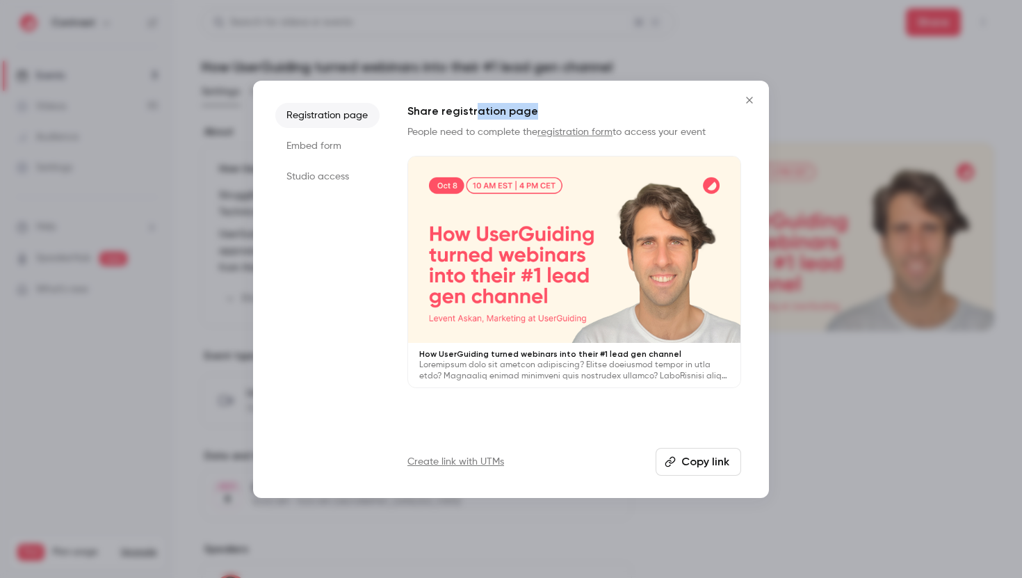
click at [472, 106] on h1 "Share registration page" at bounding box center [575, 111] width 334 height 17
click at [332, 249] on ul "Registration page Embed form Studio access" at bounding box center [327, 289] width 104 height 373
click at [328, 143] on li "Embed form" at bounding box center [327, 146] width 104 height 25
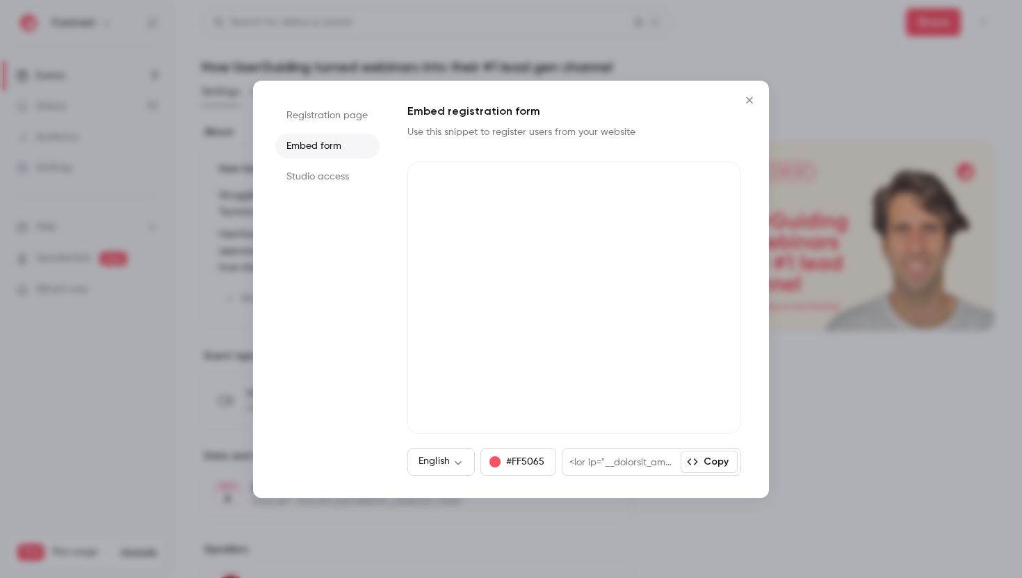
drag, startPoint x: 753, startPoint y: 103, endPoint x: 538, endPoint y: 86, distance: 214.9
click at [753, 103] on icon "Close" at bounding box center [749, 100] width 17 height 11
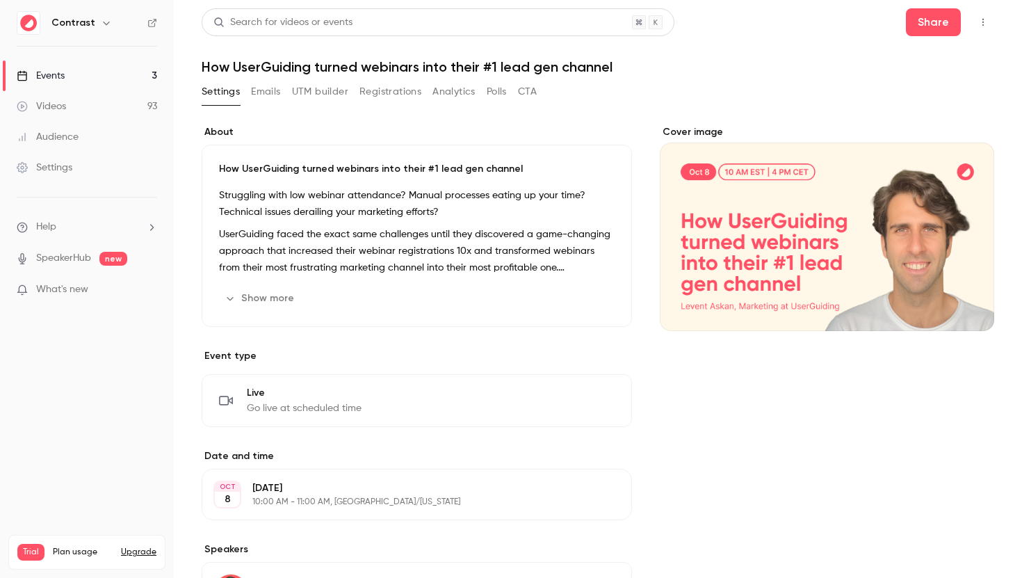
click at [70, 112] on link "Videos 93" at bounding box center [87, 106] width 174 height 31
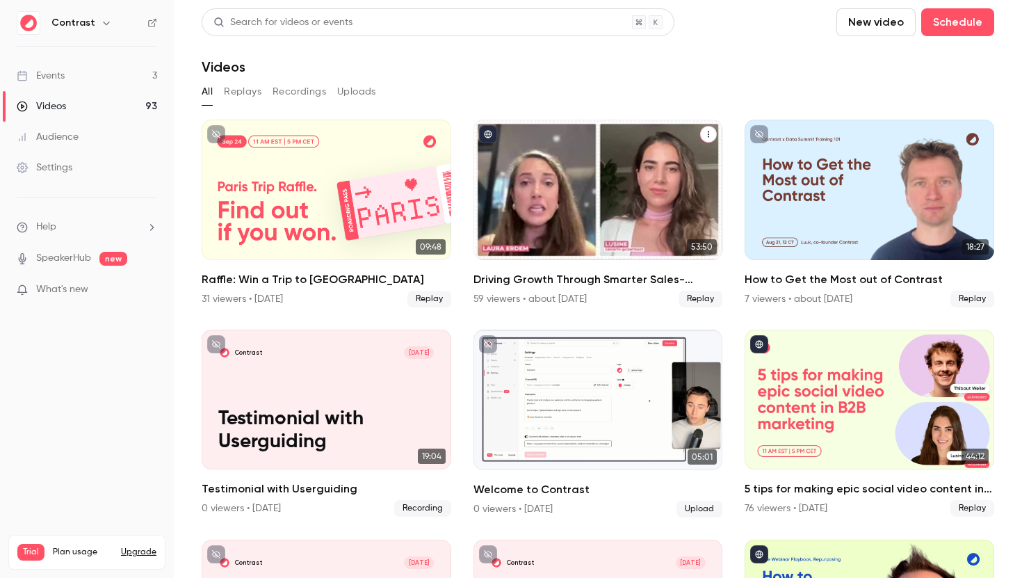
click at [572, 287] on h2 "Driving Growth Through Smarter Sales-Marketing Collaboration" at bounding box center [599, 279] width 250 height 17
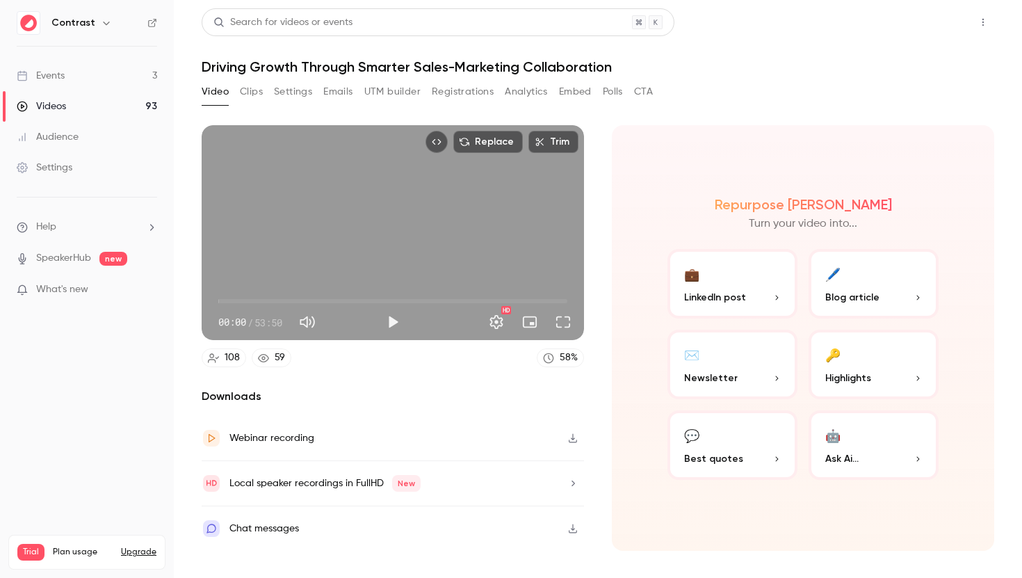
click at [926, 25] on button "Share" at bounding box center [933, 22] width 55 height 28
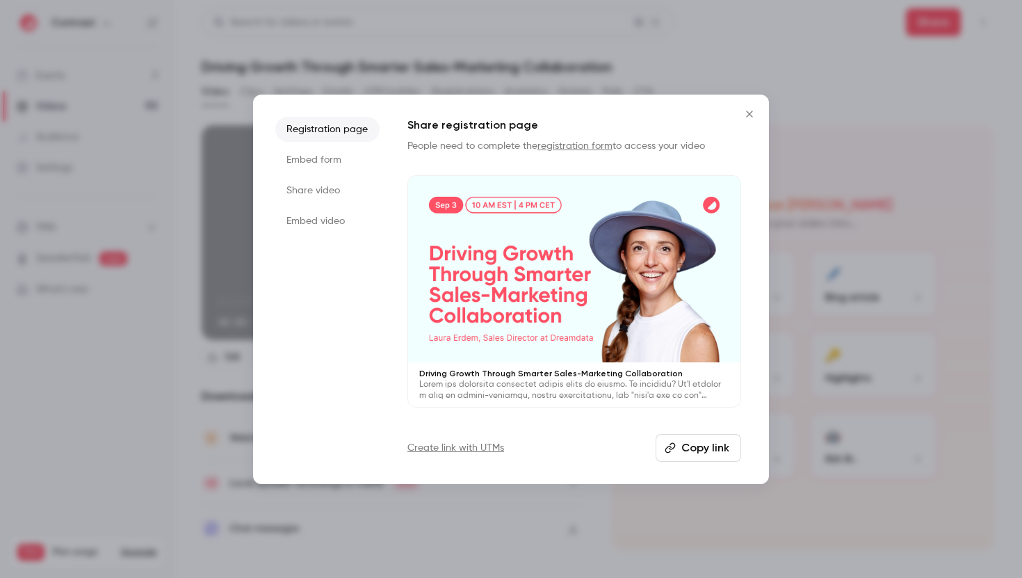
click at [353, 153] on li "Embed form" at bounding box center [327, 159] width 104 height 25
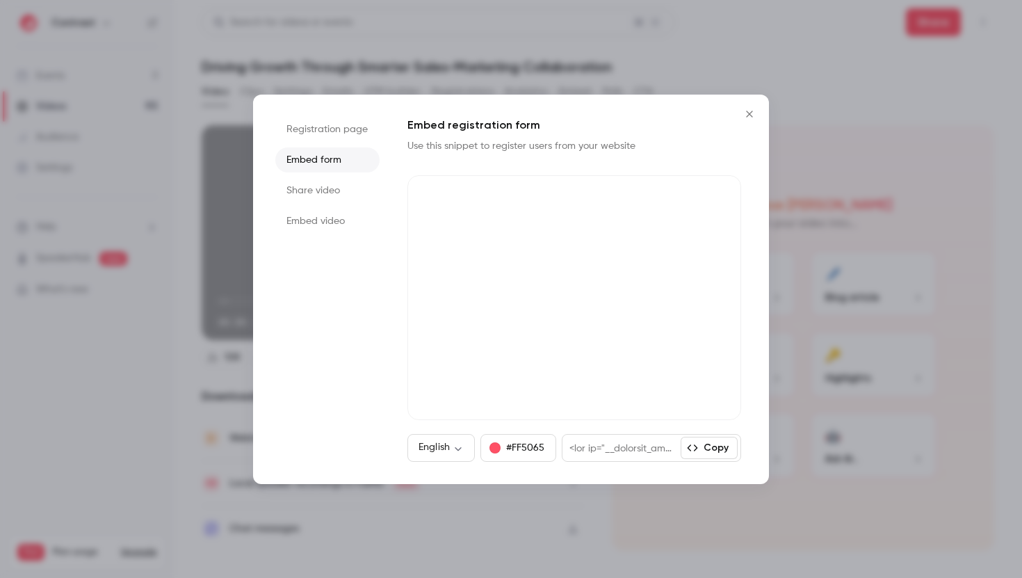
click at [330, 188] on li "Share video" at bounding box center [327, 190] width 104 height 25
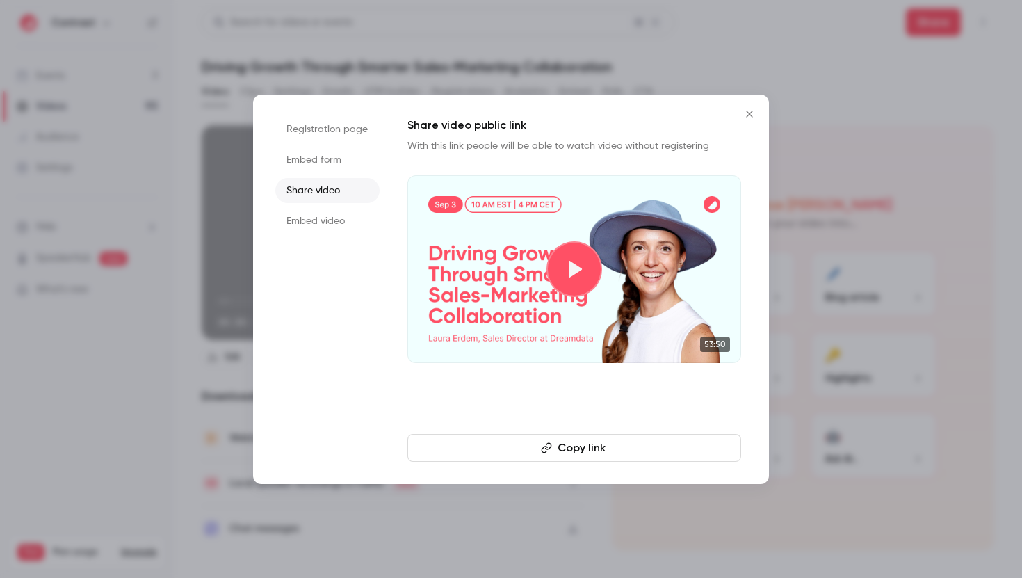
click at [330, 218] on li "Embed video" at bounding box center [327, 221] width 104 height 25
click at [345, 190] on li "Share video" at bounding box center [327, 190] width 104 height 25
click at [342, 216] on li "Embed video" at bounding box center [327, 221] width 104 height 25
click at [751, 110] on icon "Close" at bounding box center [749, 114] width 17 height 11
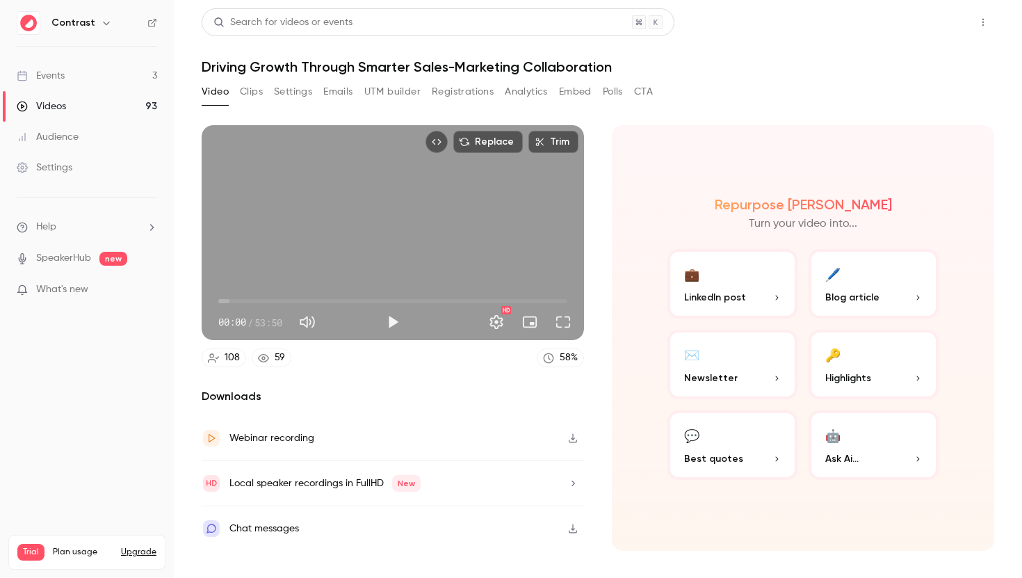
click at [933, 31] on button "Share" at bounding box center [933, 22] width 55 height 28
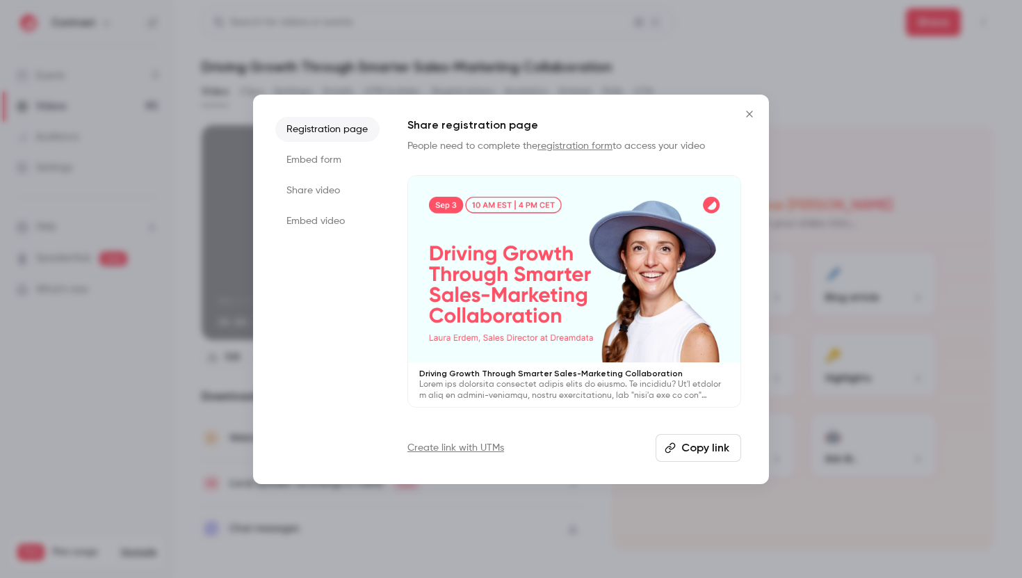
click at [332, 243] on ul "Registration page Embed form Share video Embed video" at bounding box center [327, 289] width 104 height 345
click at [751, 118] on icon "Close" at bounding box center [749, 114] width 17 height 11
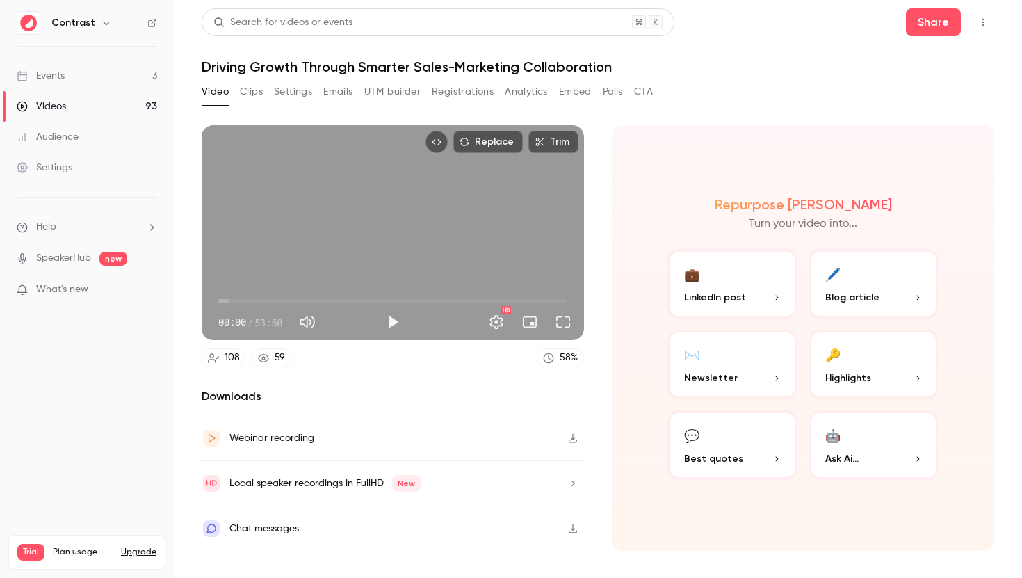
click at [131, 85] on link "Events 3" at bounding box center [87, 76] width 174 height 31
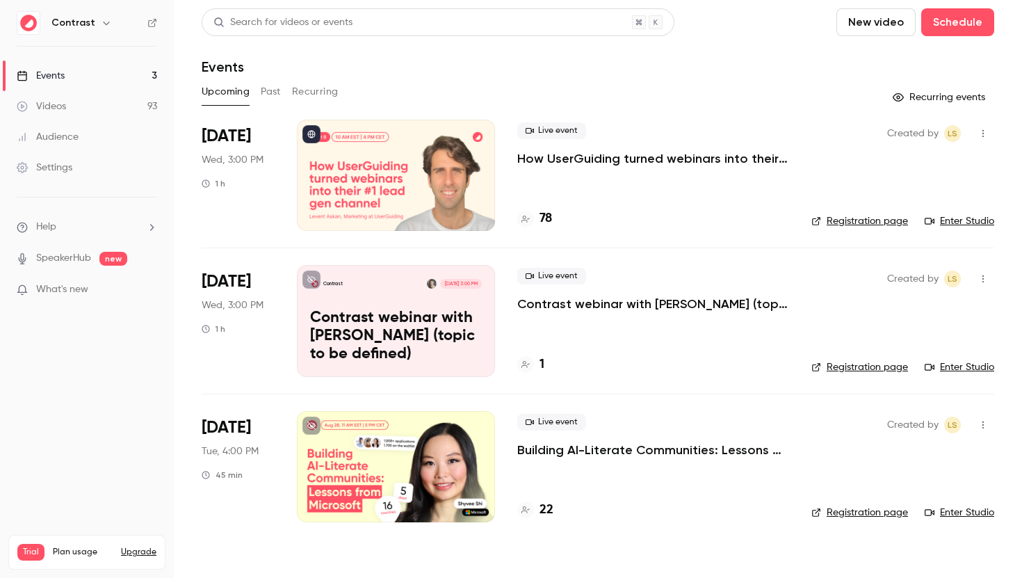
click at [698, 156] on p "How UserGuiding turned webinars into their #1 lead gen channel" at bounding box center [653, 158] width 272 height 17
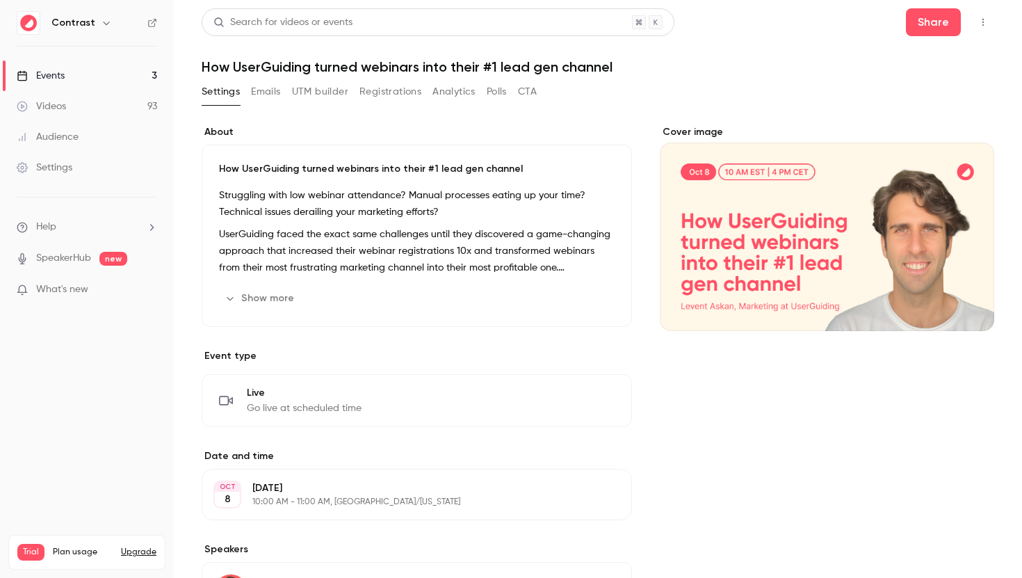
click at [841, 65] on h1 "How UserGuiding turned webinars into their #1 lead gen channel" at bounding box center [598, 66] width 793 height 17
click at [930, 15] on button "Share" at bounding box center [933, 22] width 55 height 28
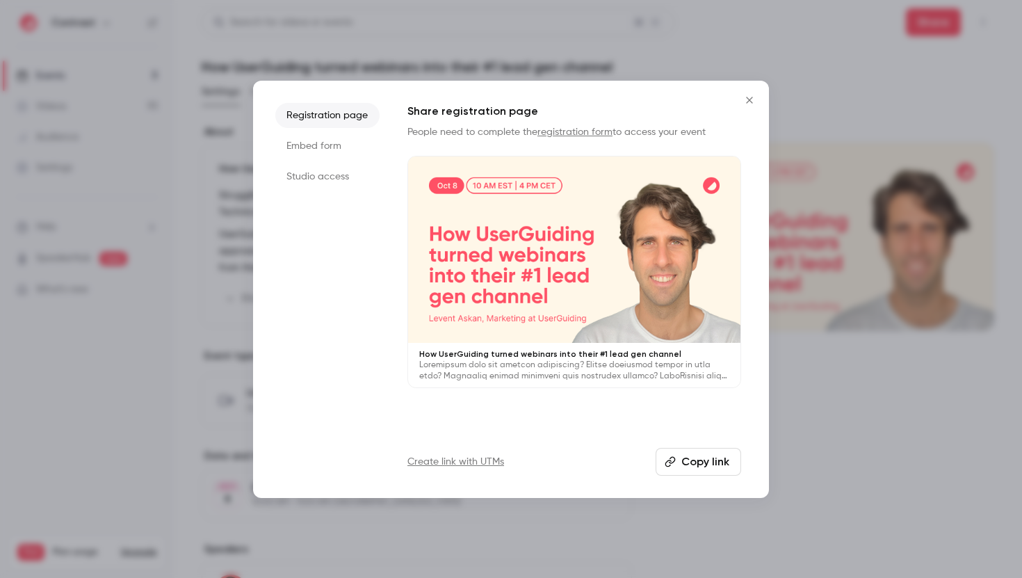
click at [369, 217] on ul "Registration page Embed form Studio access" at bounding box center [327, 289] width 104 height 373
click at [352, 182] on li "Studio access" at bounding box center [327, 176] width 104 height 25
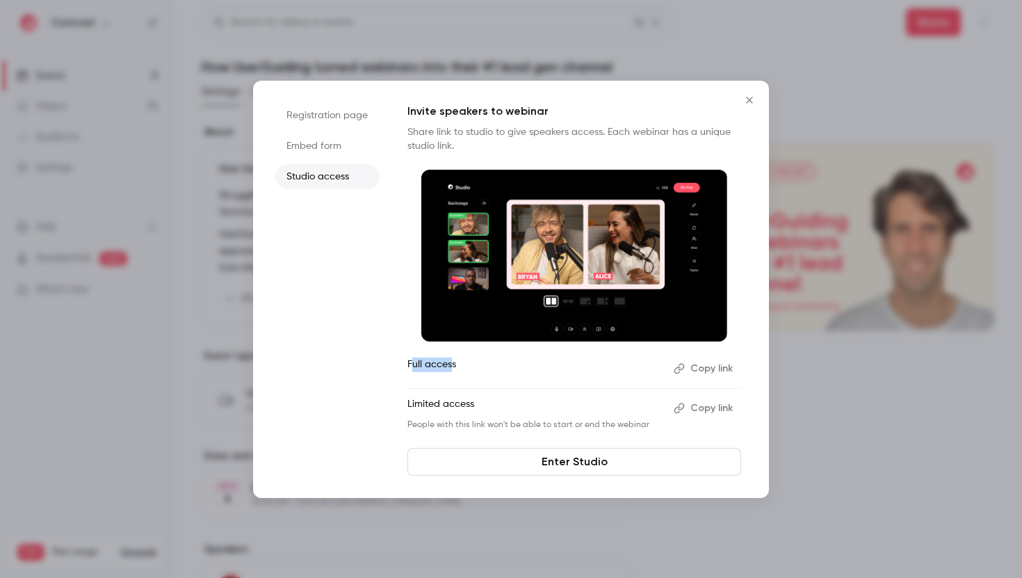
drag, startPoint x: 453, startPoint y: 366, endPoint x: 412, endPoint y: 366, distance: 40.3
click at [412, 366] on p "Full access" at bounding box center [535, 369] width 255 height 22
click at [428, 364] on p "Full access" at bounding box center [535, 369] width 255 height 22
click at [456, 408] on p "Limited access" at bounding box center [535, 408] width 255 height 22
click at [490, 460] on link "Enter Studio" at bounding box center [575, 462] width 334 height 28
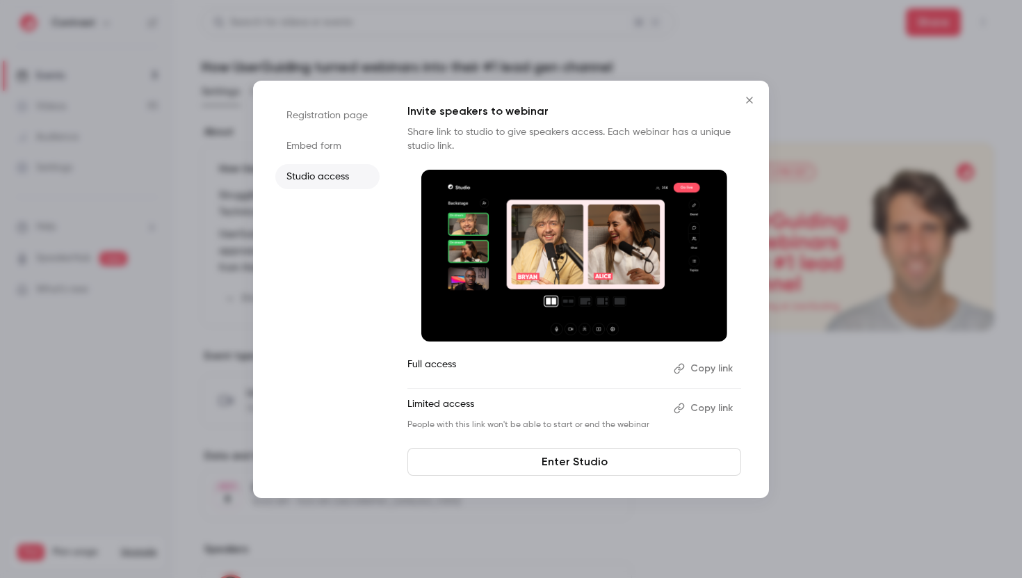
click at [755, 108] on button "Close" at bounding box center [750, 100] width 28 height 28
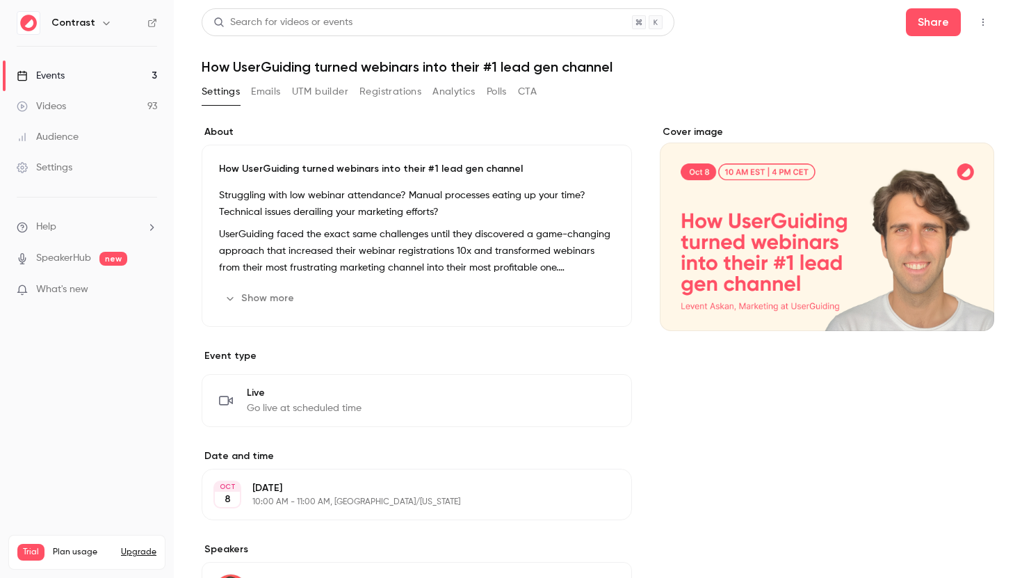
click at [136, 78] on link "Events 3" at bounding box center [87, 76] width 174 height 31
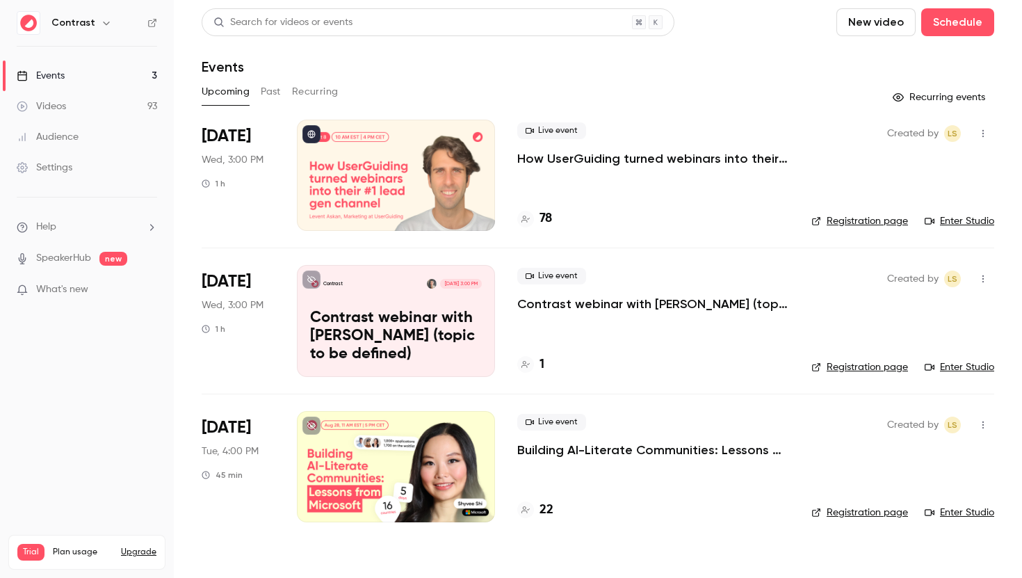
click at [64, 118] on link "Videos 93" at bounding box center [87, 106] width 174 height 31
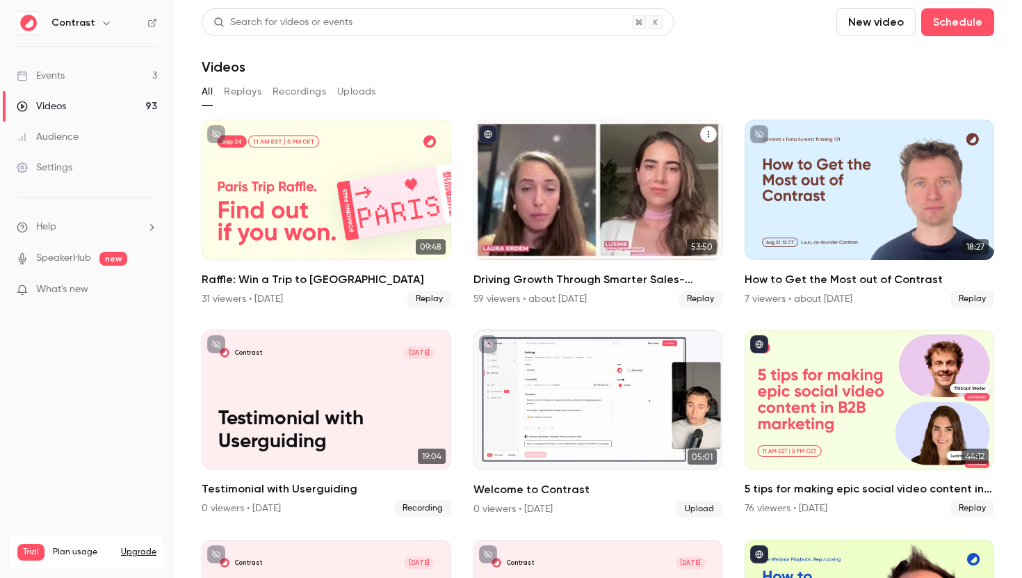
click at [521, 287] on h2 "Driving Growth Through Smarter Sales-Marketing Collaboration" at bounding box center [599, 279] width 250 height 17
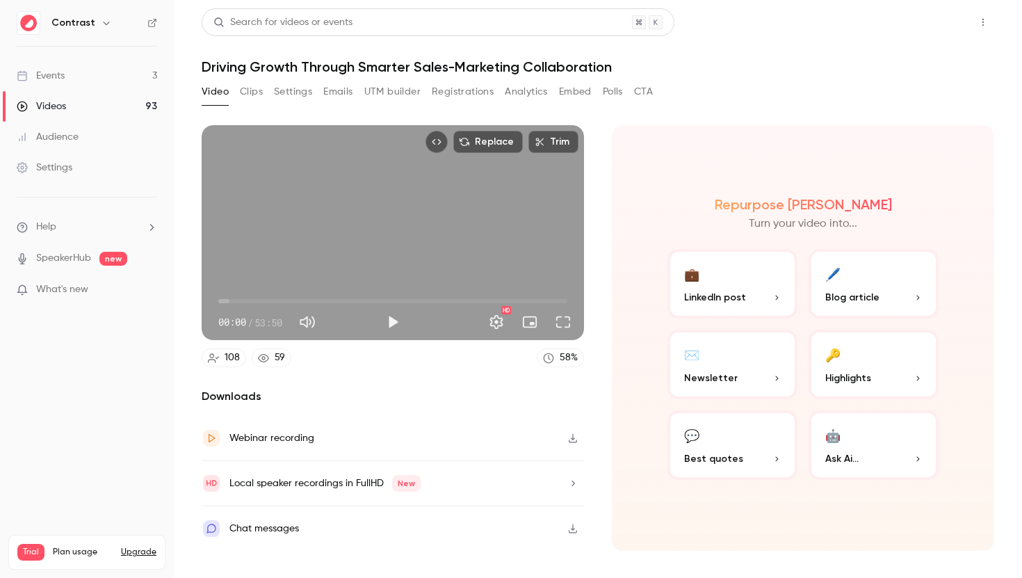
click at [924, 14] on button "Share" at bounding box center [933, 22] width 55 height 28
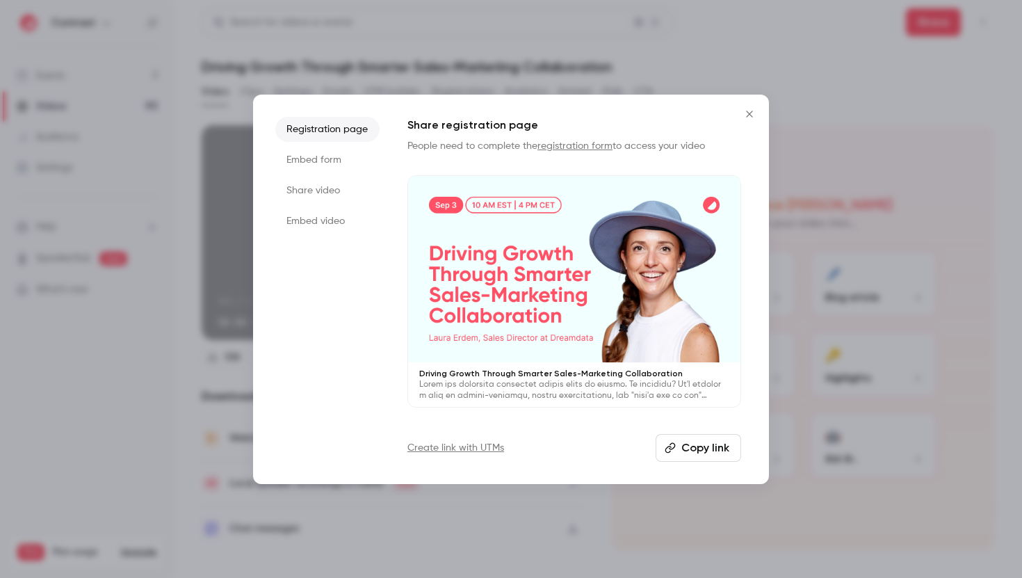
click at [336, 157] on li "Embed form" at bounding box center [327, 159] width 104 height 25
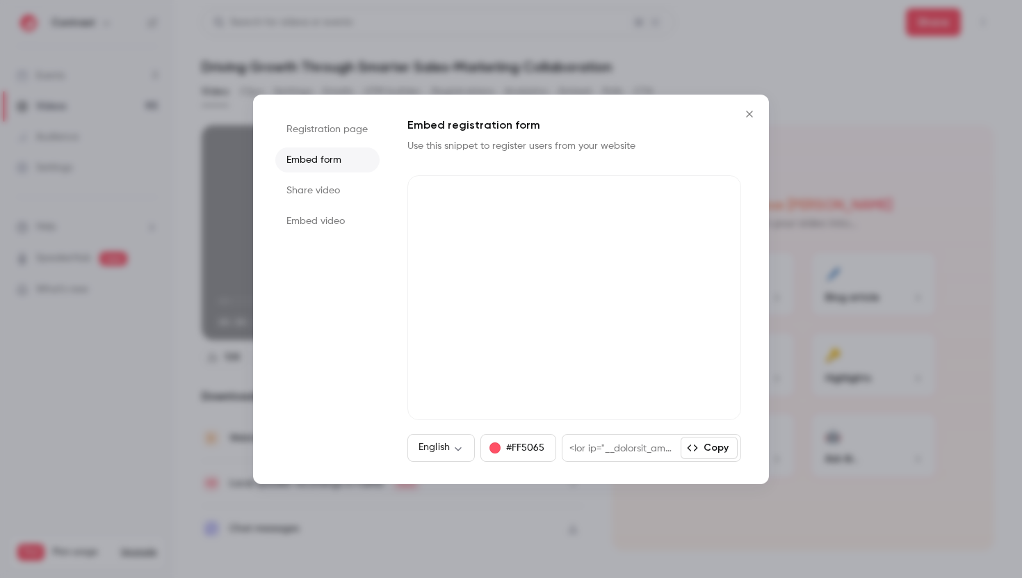
click at [344, 129] on li "Registration page" at bounding box center [327, 129] width 104 height 25
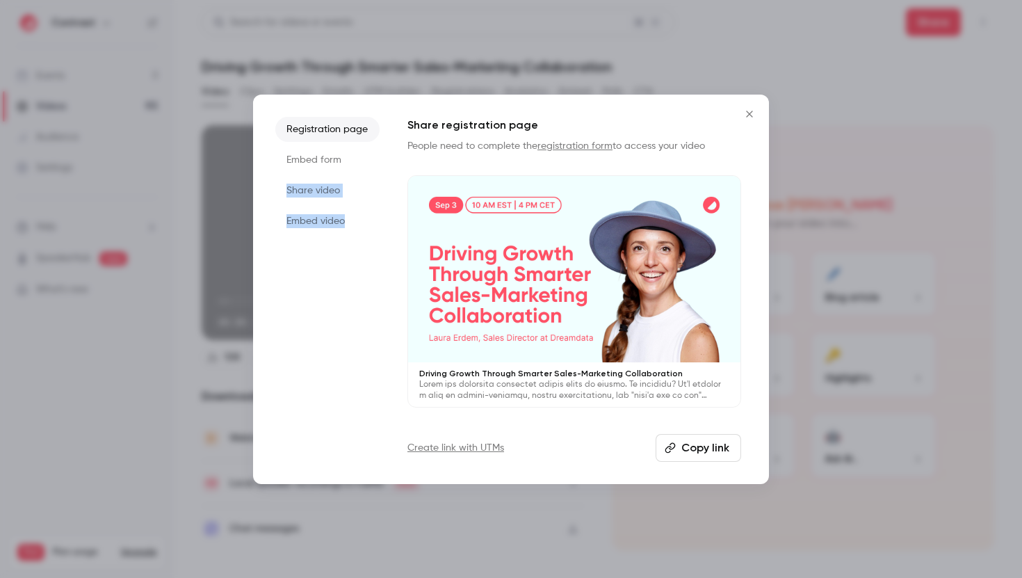
drag, startPoint x: 273, startPoint y: 184, endPoint x: 342, endPoint y: 249, distance: 94.5
click at [342, 249] on div "Registration page Embed form Share video Embed video Share registration page Pe…" at bounding box center [511, 290] width 516 height 390
click at [342, 249] on ul "Registration page Embed form Share video Embed video" at bounding box center [327, 289] width 104 height 345
click at [348, 266] on ul "Registration page Embed form Share video Embed video" at bounding box center [327, 289] width 104 height 345
click at [329, 156] on li "Embed form" at bounding box center [327, 159] width 104 height 25
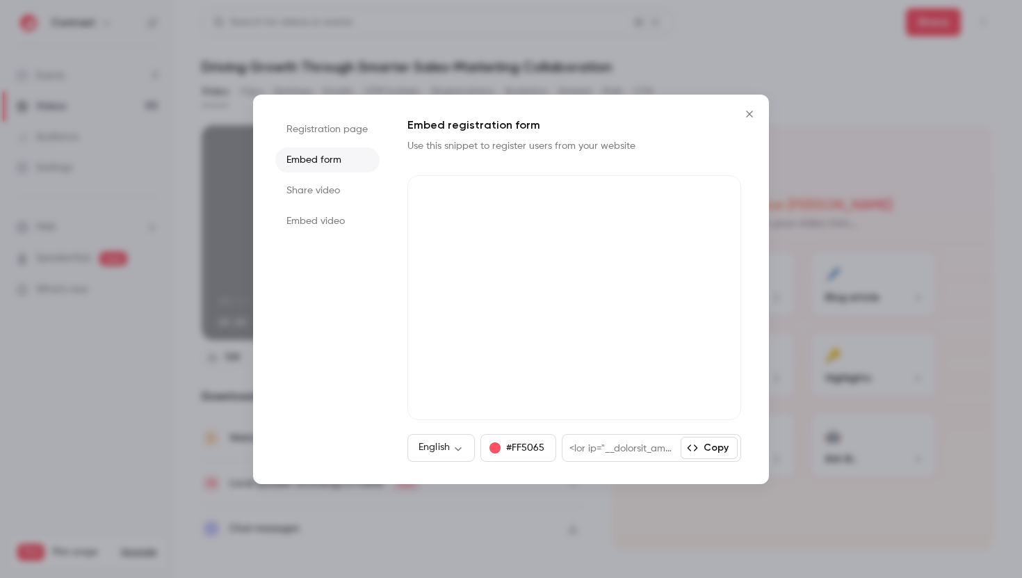
click at [335, 131] on li "Registration page" at bounding box center [327, 129] width 104 height 25
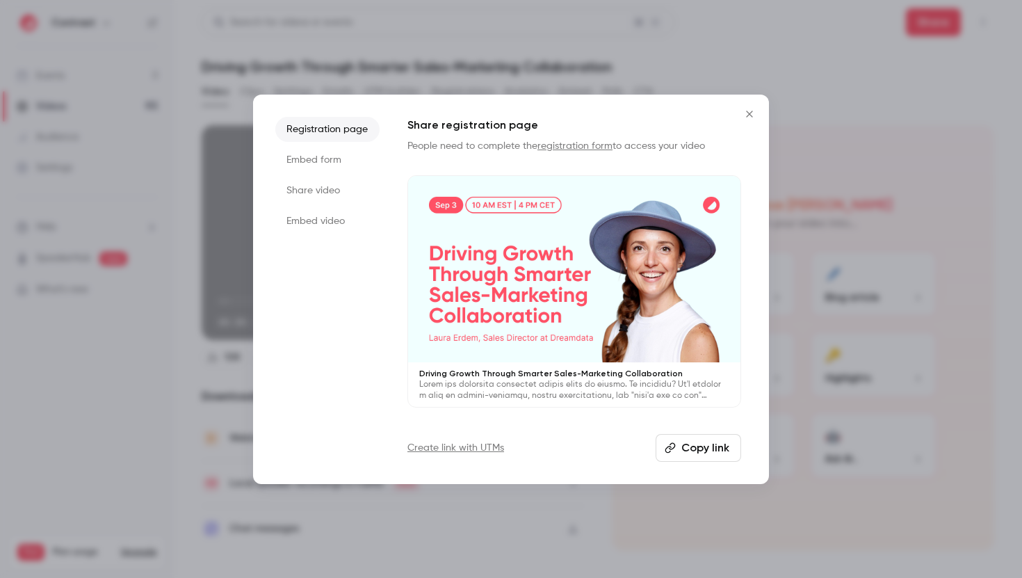
click at [341, 165] on li "Embed form" at bounding box center [327, 159] width 104 height 25
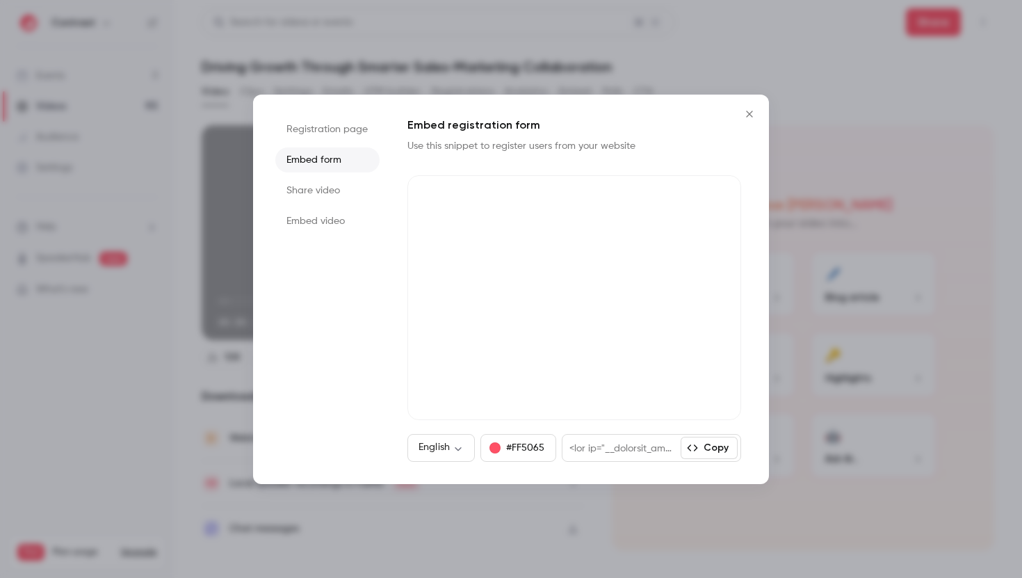
drag, startPoint x: 753, startPoint y: 114, endPoint x: 134, endPoint y: 90, distance: 618.8
click at [752, 113] on icon "Close" at bounding box center [749, 114] width 17 height 11
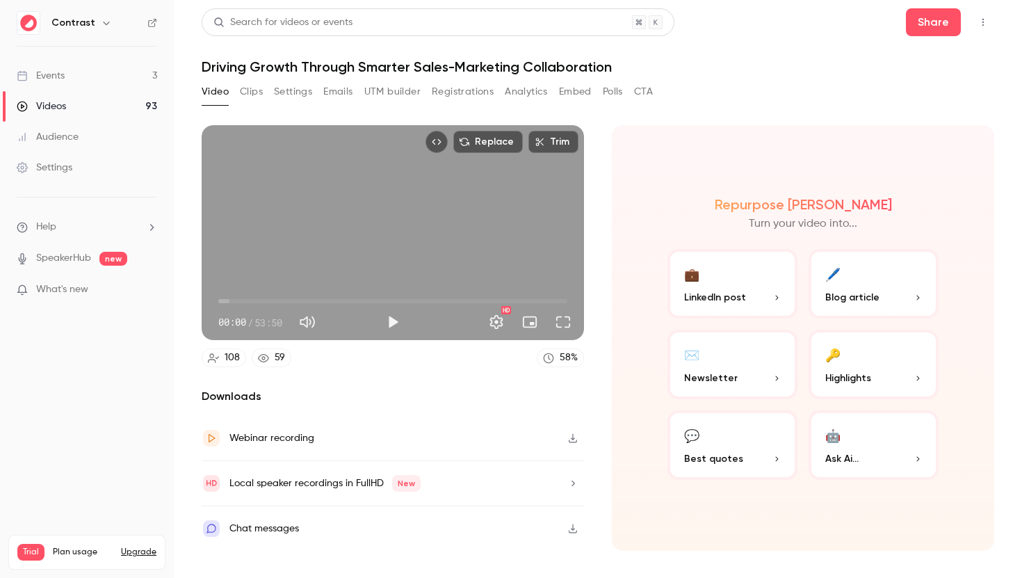
click at [112, 88] on link "Events 3" at bounding box center [87, 76] width 174 height 31
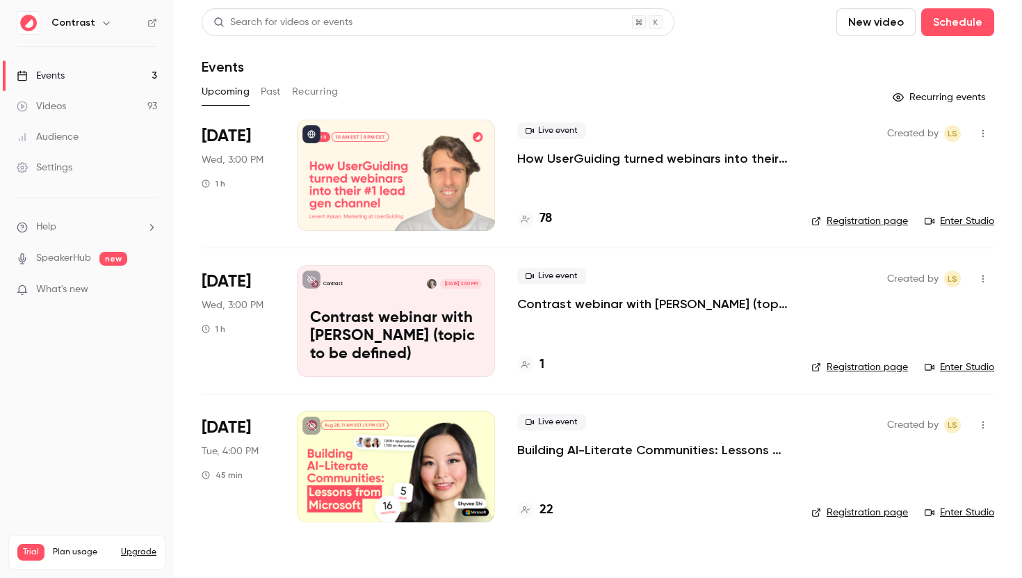
click at [609, 161] on p "How UserGuiding turned webinars into their #1 lead gen channel" at bounding box center [653, 158] width 272 height 17
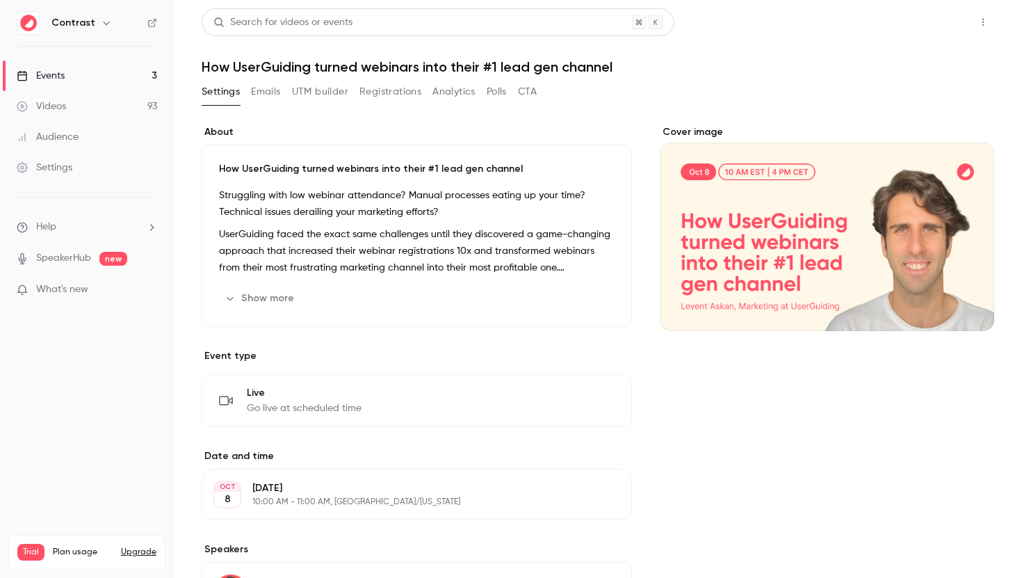
click at [932, 31] on button "Share" at bounding box center [933, 22] width 55 height 28
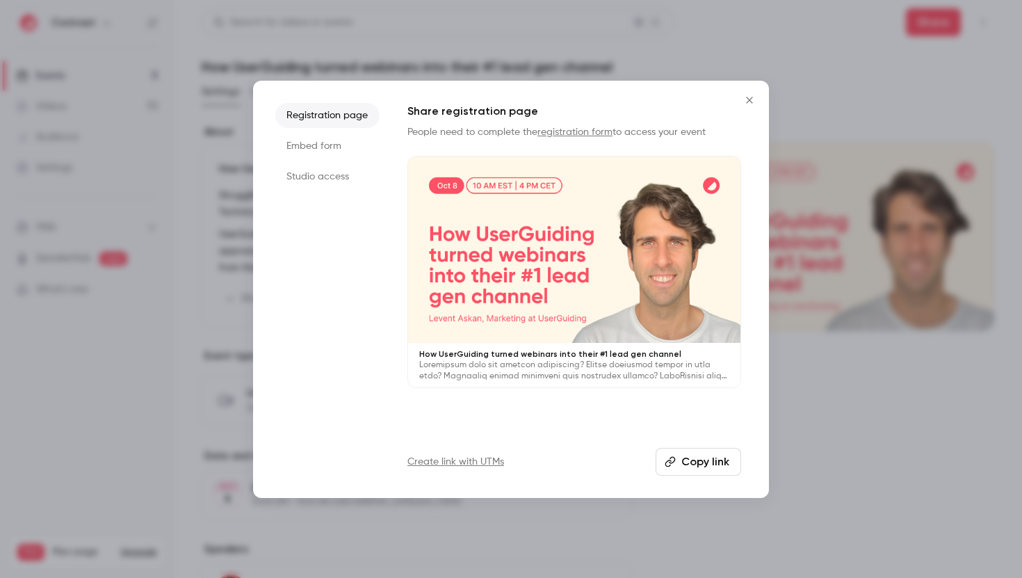
drag, startPoint x: 340, startPoint y: 141, endPoint x: 343, endPoint y: 131, distance: 9.5
click at [340, 141] on li "Embed form" at bounding box center [327, 146] width 104 height 25
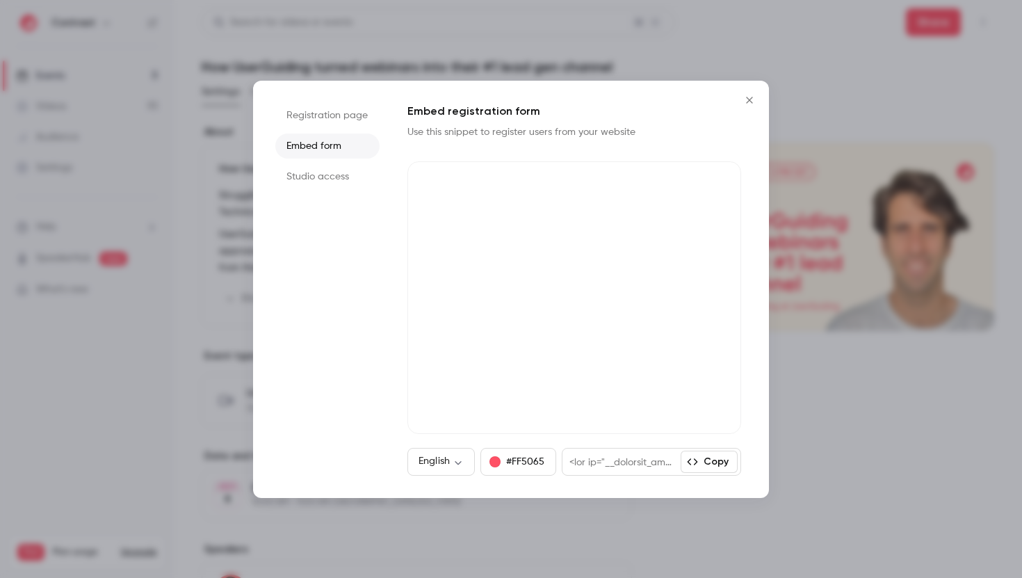
click at [342, 122] on li "Registration page" at bounding box center [327, 115] width 104 height 25
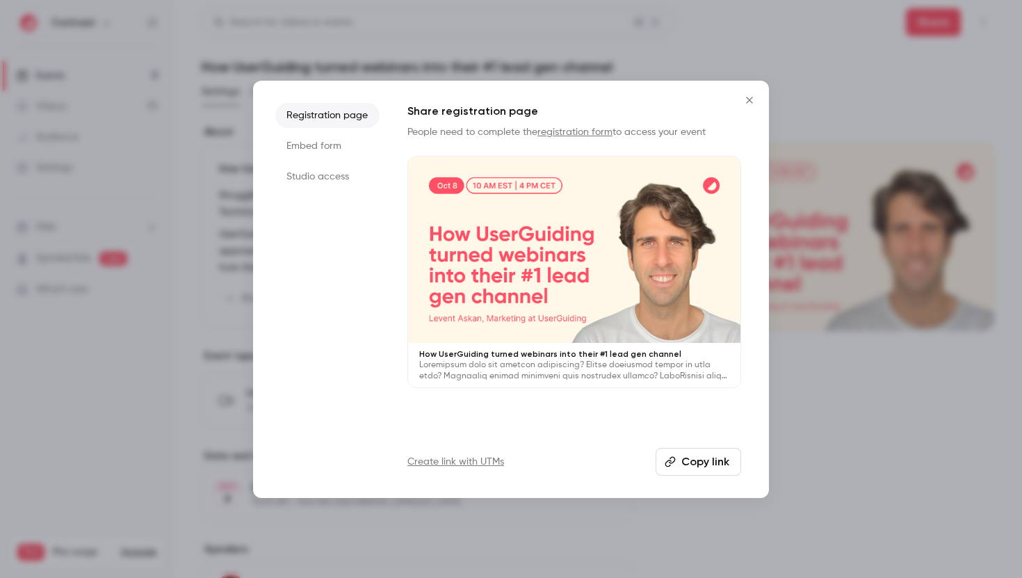
click at [336, 145] on li "Embed form" at bounding box center [327, 146] width 104 height 25
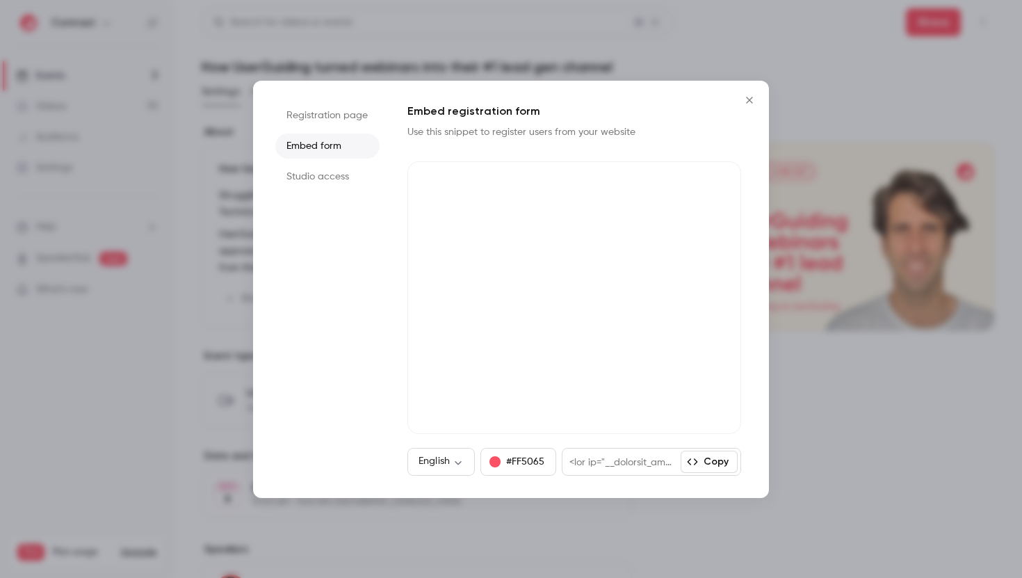
click at [347, 125] on li "Registration page" at bounding box center [327, 115] width 104 height 25
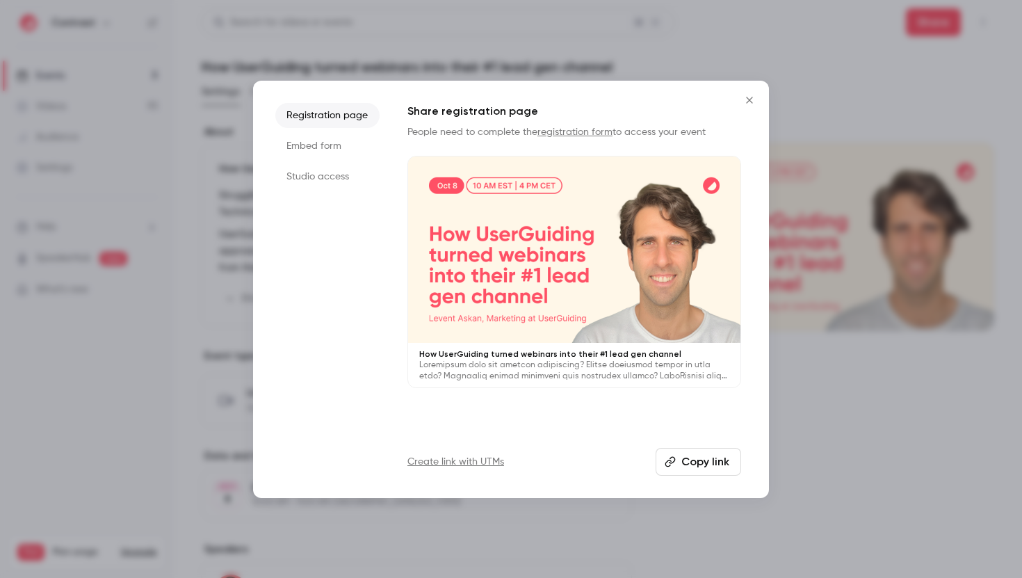
click at [338, 171] on li "Studio access" at bounding box center [327, 176] width 104 height 25
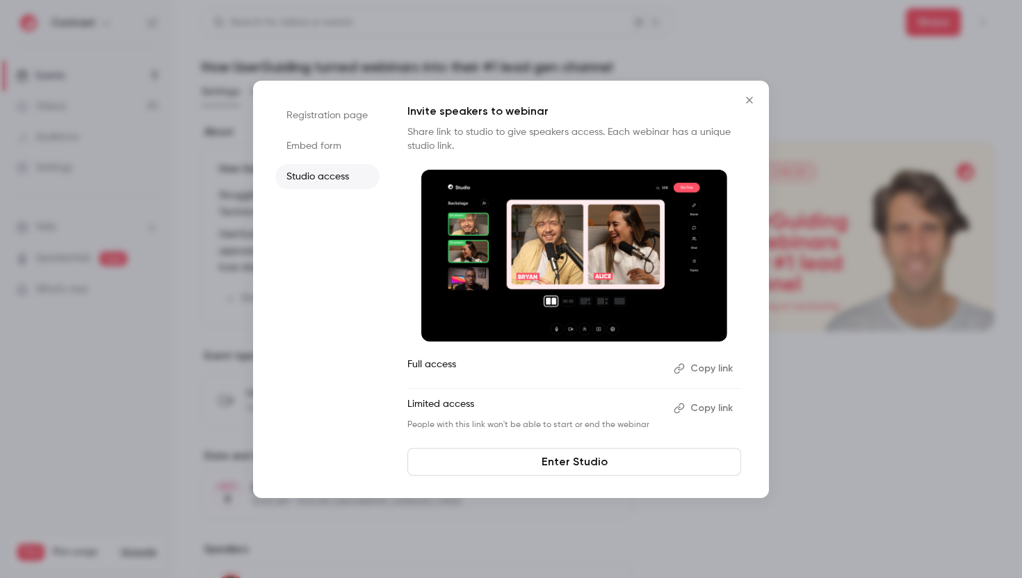
click at [367, 120] on li "Registration page" at bounding box center [327, 115] width 104 height 25
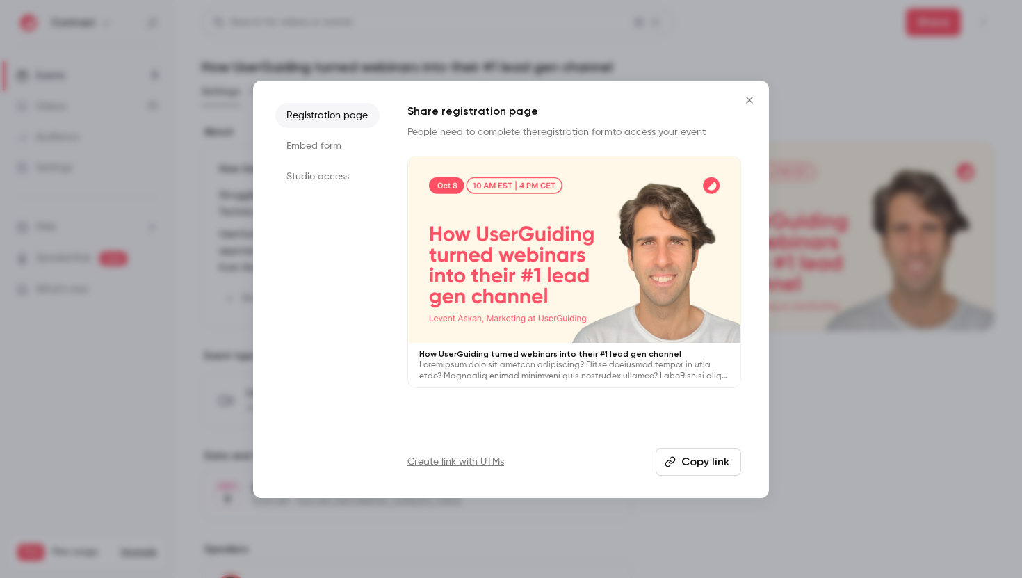
click at [342, 164] on li "Studio access" at bounding box center [327, 176] width 104 height 25
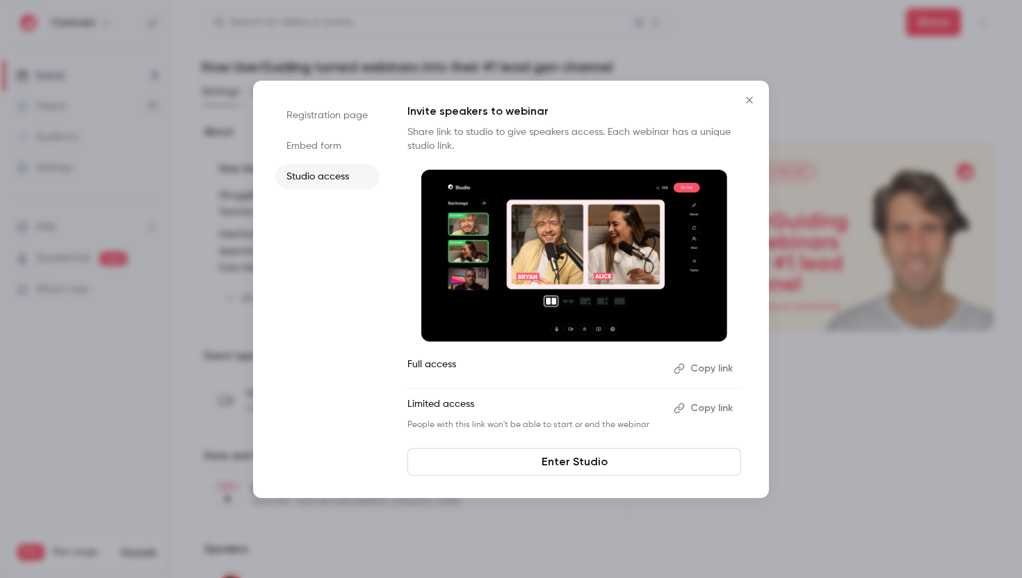
click at [342, 152] on li "Embed form" at bounding box center [327, 146] width 104 height 25
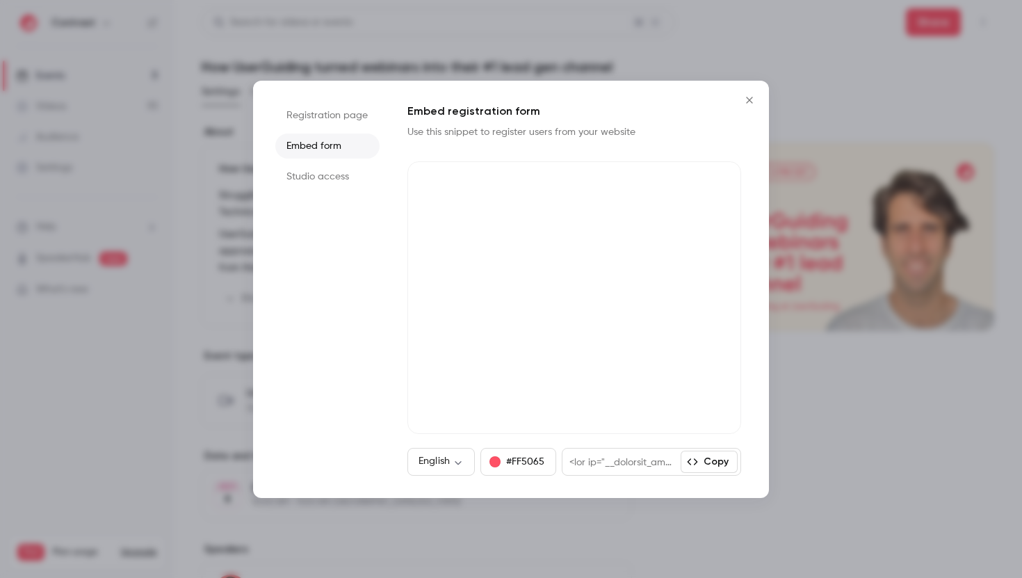
click at [351, 198] on ul "Registration page Embed form Studio access" at bounding box center [327, 289] width 104 height 373
drag, startPoint x: 336, startPoint y: 202, endPoint x: 319, endPoint y: 203, distance: 16.7
click at [319, 203] on ul "Registration page Embed form Studio access" at bounding box center [327, 289] width 104 height 373
click at [753, 109] on button "Close" at bounding box center [750, 100] width 28 height 28
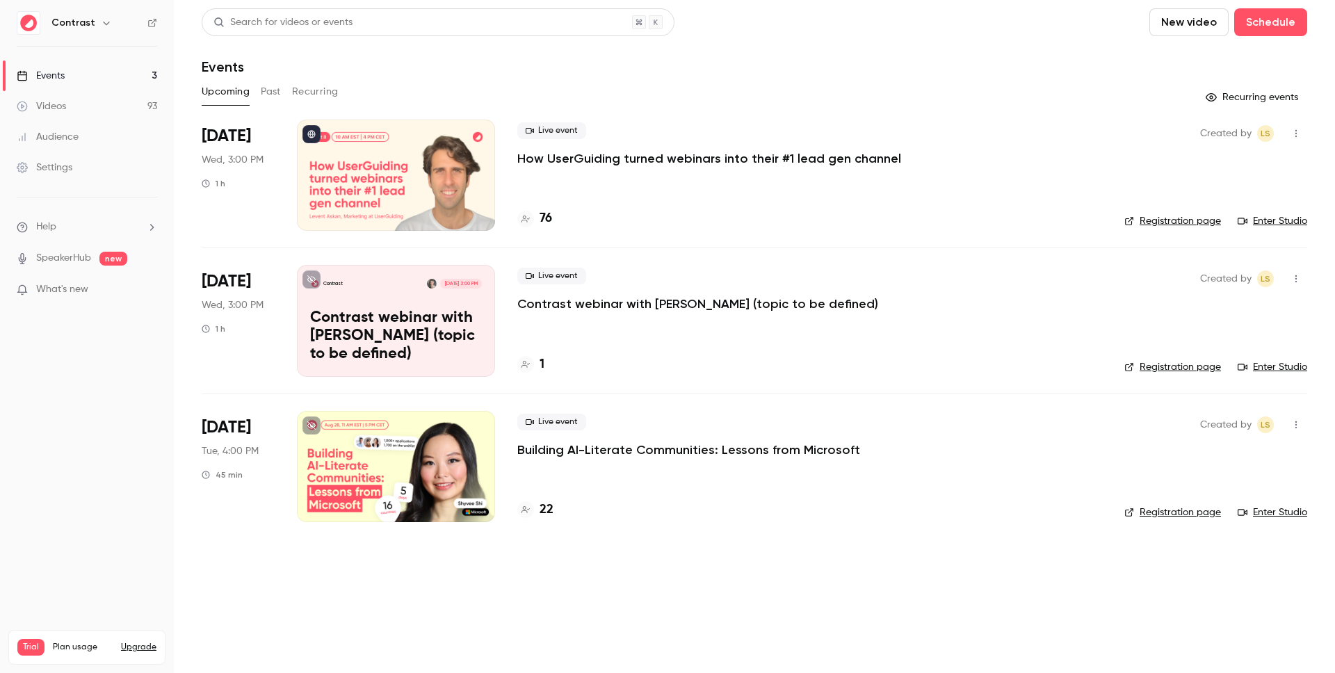
click at [1165, 224] on link "Registration page" at bounding box center [1173, 221] width 97 height 14
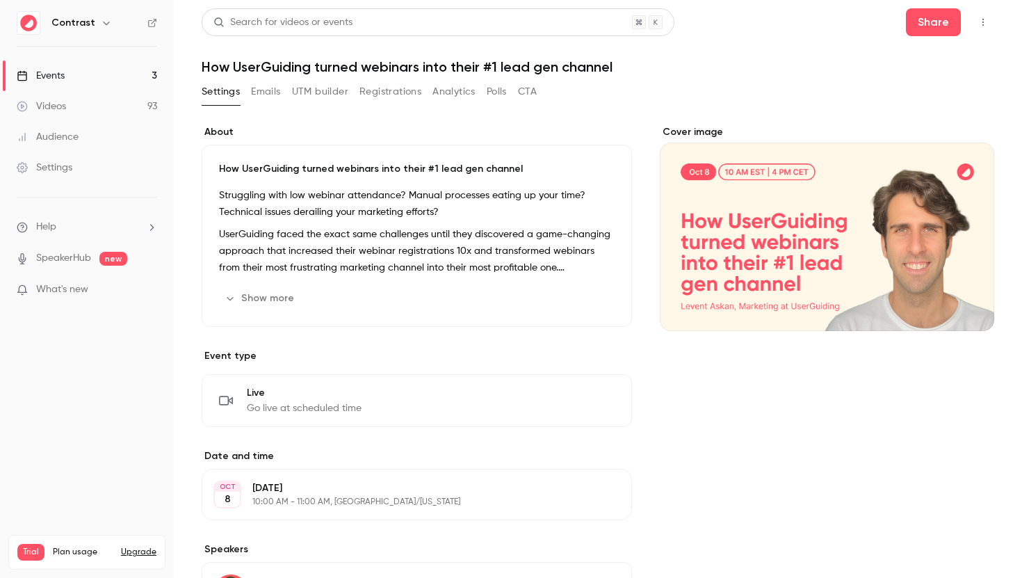
click at [144, 77] on link "Events 3" at bounding box center [87, 76] width 174 height 31
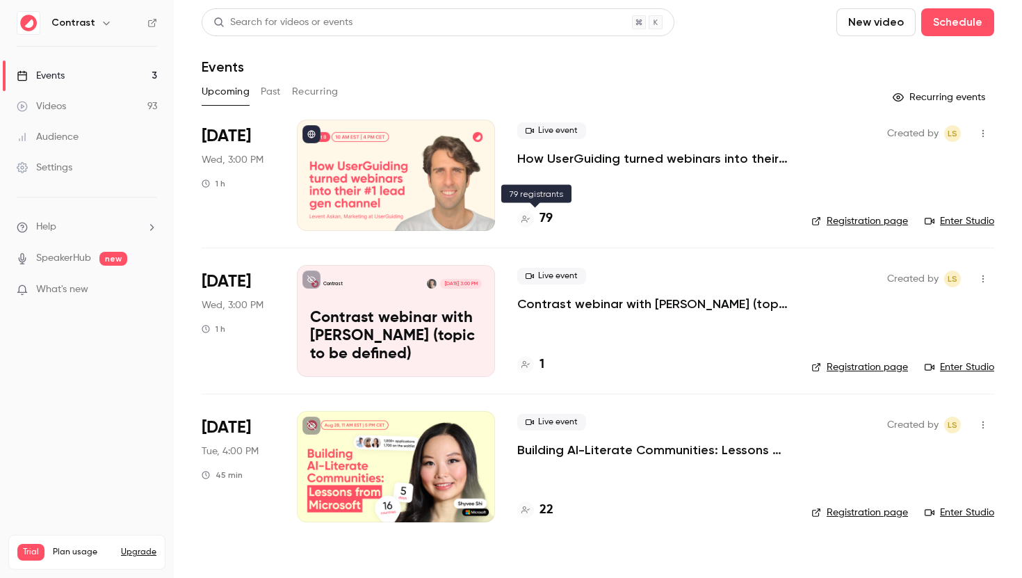
click at [547, 219] on h4 "79" at bounding box center [546, 218] width 13 height 19
